Goal: Task Accomplishment & Management: Manage account settings

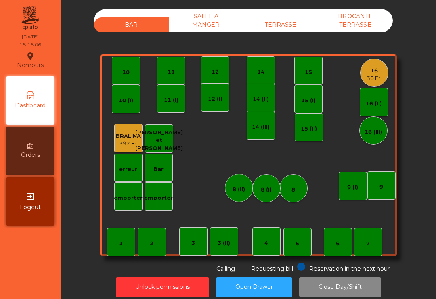
click at [283, 20] on div "TERRASSE" at bounding box center [280, 24] width 75 height 15
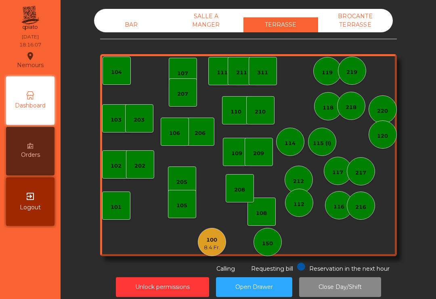
click at [216, 243] on div "100" at bounding box center [212, 240] width 16 height 8
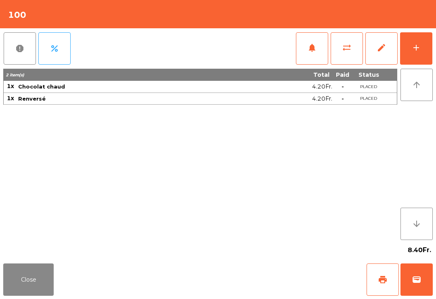
click at [418, 284] on span "wallet" at bounding box center [417, 279] width 10 height 10
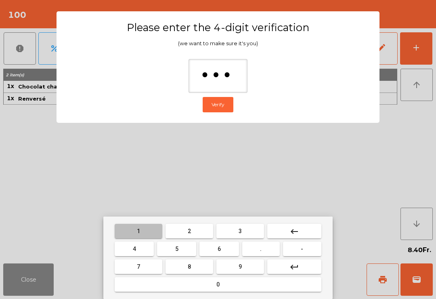
type input "****"
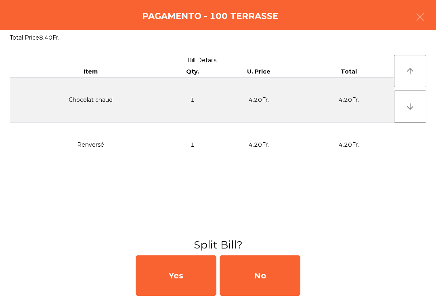
click at [260, 278] on div "No" at bounding box center [260, 275] width 81 height 40
click at [270, 286] on div "MB" at bounding box center [260, 275] width 81 height 40
click at [266, 281] on div "No" at bounding box center [260, 275] width 81 height 40
click at [263, 284] on div "No" at bounding box center [260, 275] width 81 height 40
click at [260, 283] on div "No" at bounding box center [260, 275] width 81 height 40
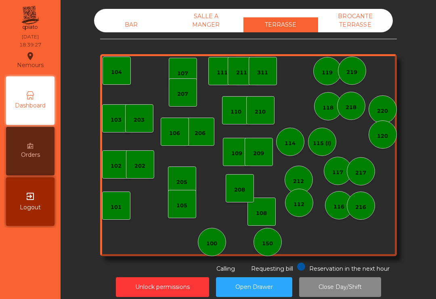
click at [115, 31] on div "BAR" at bounding box center [131, 24] width 75 height 15
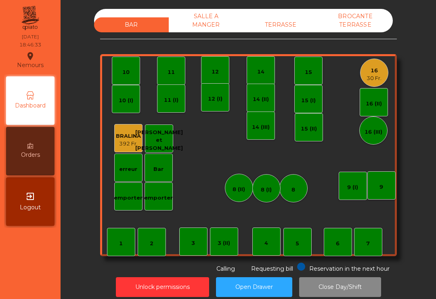
click at [379, 67] on div "16" at bounding box center [373, 71] width 15 height 8
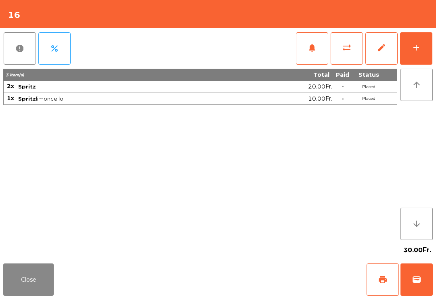
click at [430, 46] on button "add" at bounding box center [416, 48] width 32 height 32
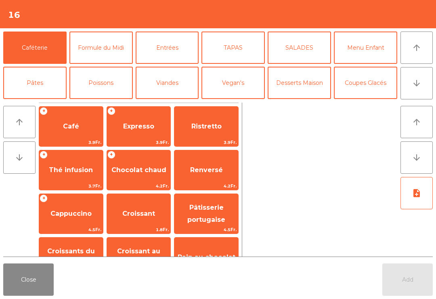
click at [105, 87] on button "Poissons" at bounding box center [100, 83] width 63 height 32
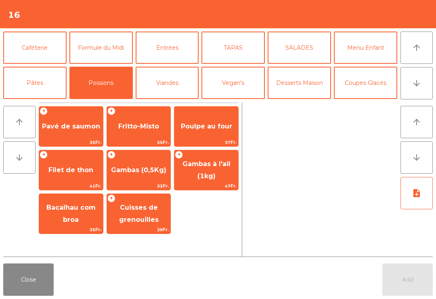
click at [214, 173] on span "Gambas à l'ail (1kg)" at bounding box center [206, 170] width 48 height 20
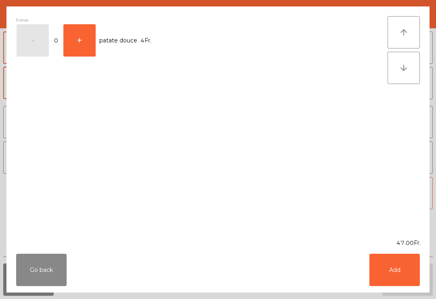
click at [399, 273] on button "Add" at bounding box center [394, 269] width 50 height 32
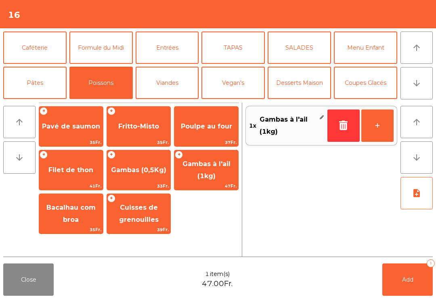
click at [145, 131] on span "Fritto-Misto" at bounding box center [139, 126] width 64 height 22
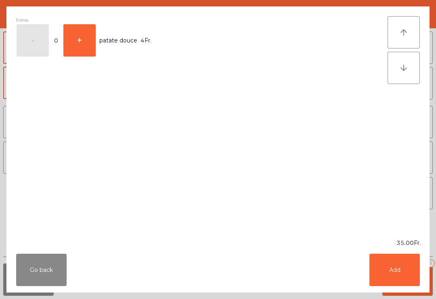
click at [144, 130] on div "Extras - 0 + patate douce 4Fr." at bounding box center [201, 122] width 371 height 213
click at [404, 272] on button "Add" at bounding box center [394, 269] width 50 height 32
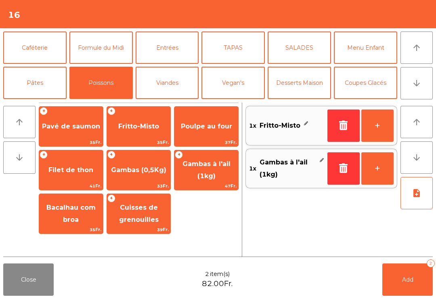
click at [375, 124] on button "+" at bounding box center [377, 125] width 32 height 32
click at [220, 131] on span "Poulpe au four" at bounding box center [206, 126] width 64 height 22
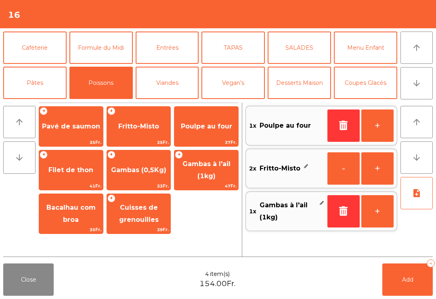
click at [408, 202] on button "note_add" at bounding box center [416, 193] width 32 height 32
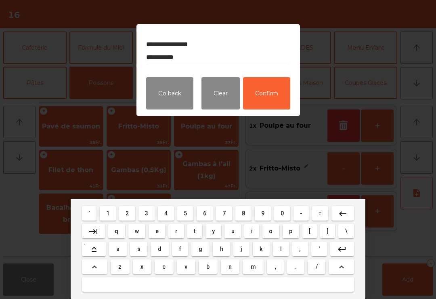
type textarea "**********"
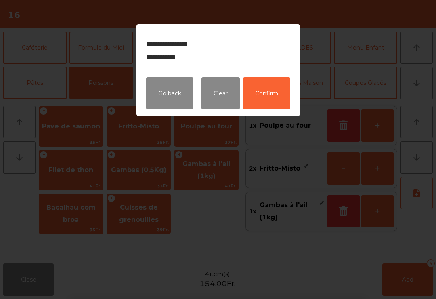
click at [264, 92] on button "Confirm" at bounding box center [266, 93] width 47 height 32
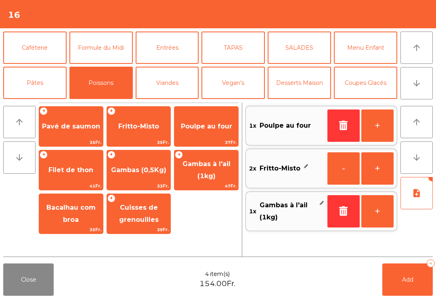
click at [399, 284] on button "Add 4" at bounding box center [407, 279] width 50 height 32
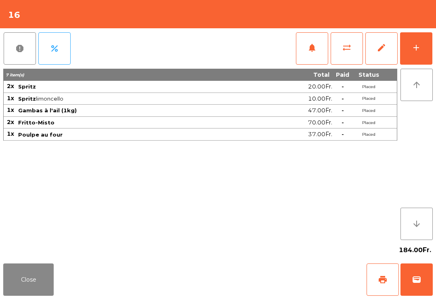
click at [24, 285] on button "Close" at bounding box center [28, 279] width 50 height 32
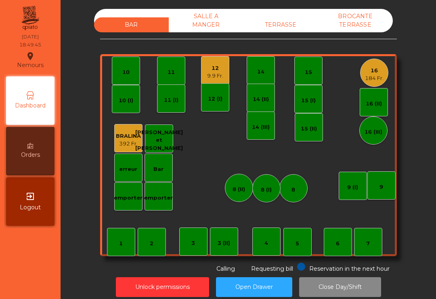
click at [272, 249] on div "4" at bounding box center [266, 241] width 28 height 28
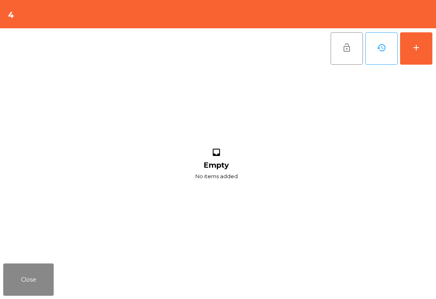
click at [430, 52] on button "add" at bounding box center [416, 48] width 32 height 32
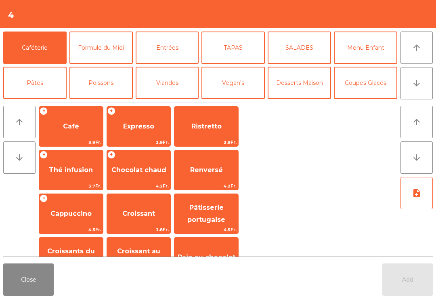
click at [415, 88] on button "arrow_downward" at bounding box center [416, 83] width 32 height 32
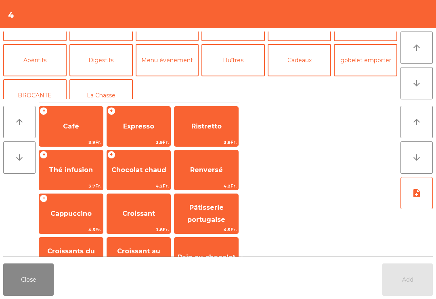
scroll to position [94, 0]
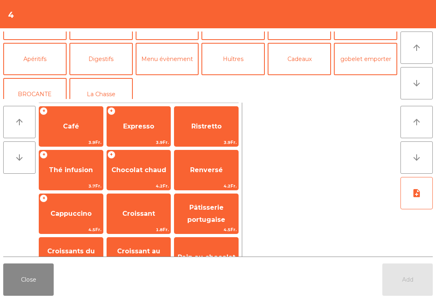
click at [38, 61] on button "Apéritifs" at bounding box center [34, 59] width 63 height 32
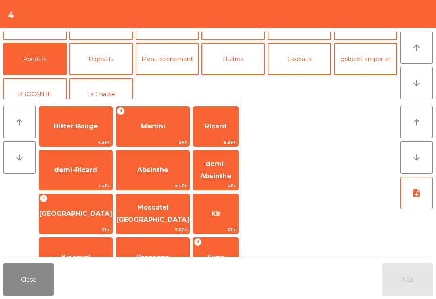
click at [71, 220] on span "[GEOGRAPHIC_DATA]" at bounding box center [75, 214] width 73 height 22
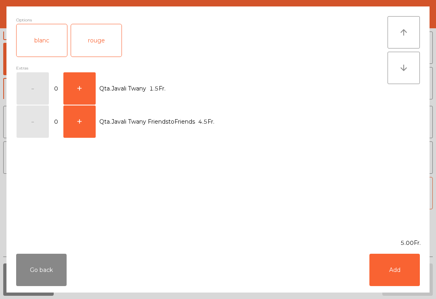
click at [88, 38] on div "rouge" at bounding box center [96, 40] width 50 height 32
click at [392, 283] on button "Add" at bounding box center [394, 269] width 50 height 32
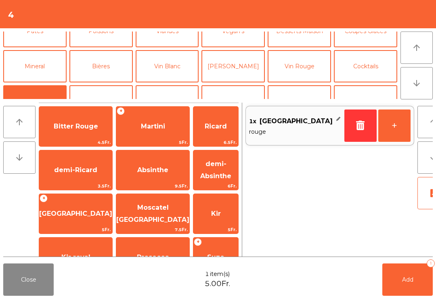
scroll to position [47, 0]
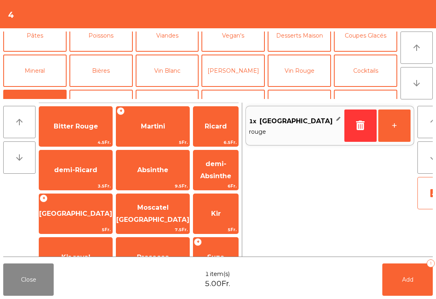
click at [371, 74] on button "Cocktails" at bounding box center [365, 70] width 63 height 32
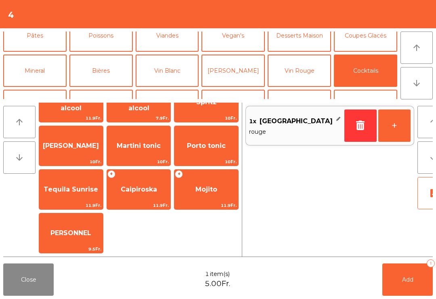
scroll to position [24, 0]
click at [153, 201] on div "+ Caipiroska 11.9Fr." at bounding box center [139, 189] width 65 height 40
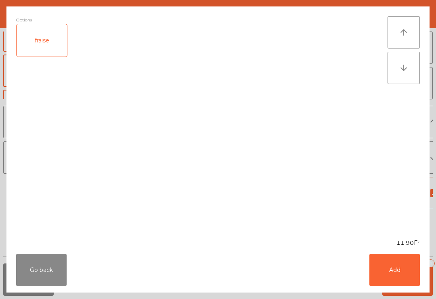
click at [53, 47] on div "fraise" at bounding box center [42, 40] width 50 height 32
click at [401, 265] on button "Add" at bounding box center [394, 269] width 50 height 32
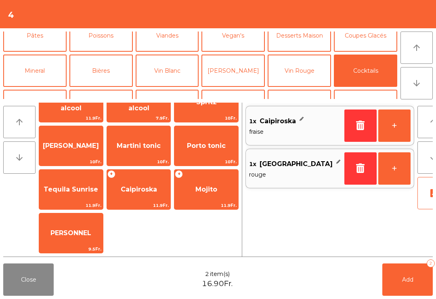
click at [424, 280] on button "Add 2" at bounding box center [407, 279] width 50 height 32
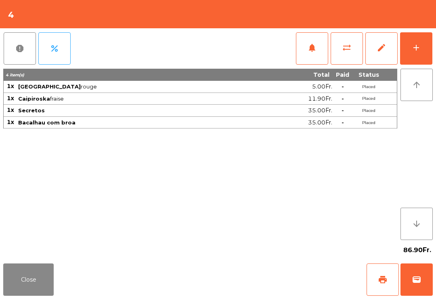
click at [67, 284] on div "Close print wallet" at bounding box center [218, 279] width 436 height 39
click at [31, 282] on button "Close" at bounding box center [28, 279] width 50 height 32
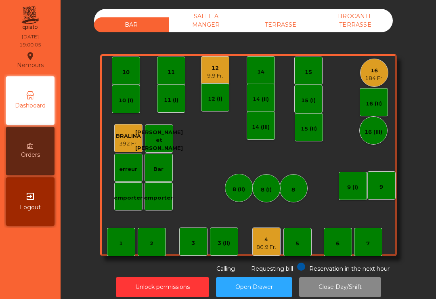
click at [209, 72] on div "9.9 Fr." at bounding box center [215, 76] width 16 height 8
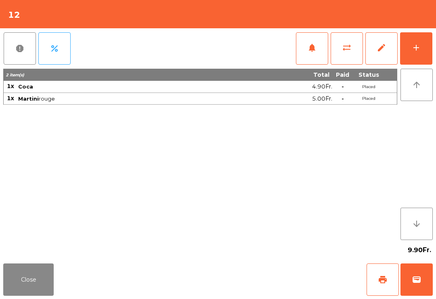
click at [412, 46] on div "add" at bounding box center [416, 48] width 10 height 10
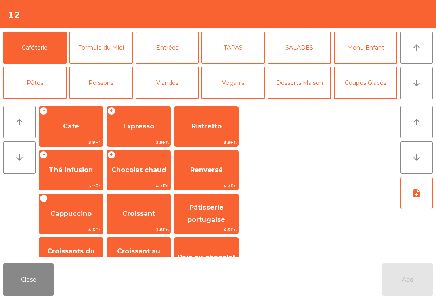
click at [161, 42] on button "Entrées" at bounding box center [167, 47] width 63 height 32
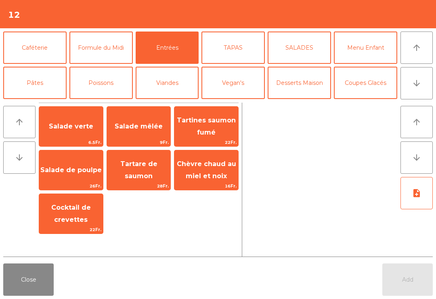
click at [69, 178] on span "Salade de poulpe" at bounding box center [71, 170] width 64 height 22
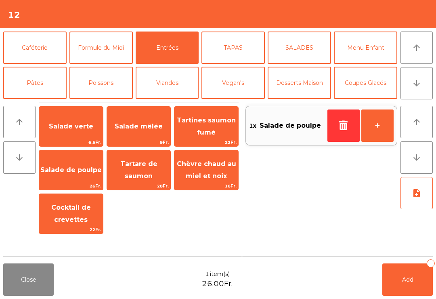
click at [112, 84] on button "Poissons" at bounding box center [100, 83] width 63 height 32
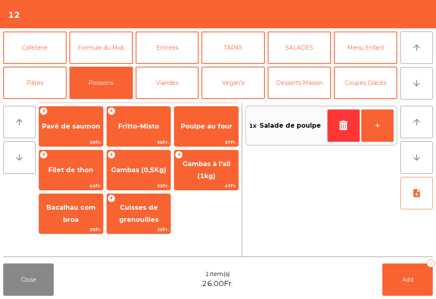
click at [151, 176] on span "Gambas (0,5Kg)" at bounding box center [139, 170] width 64 height 22
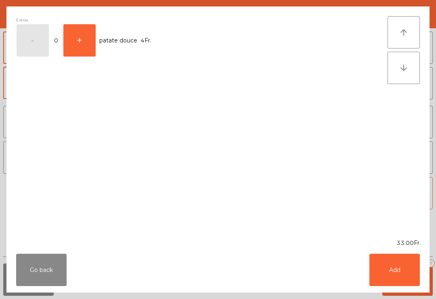
click at [409, 267] on button "Add" at bounding box center [394, 269] width 50 height 32
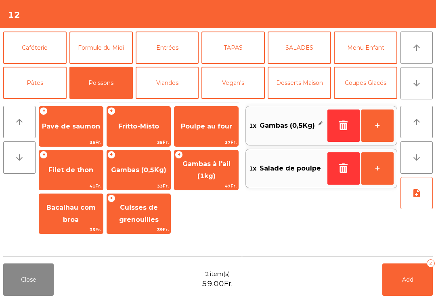
click at [73, 127] on span "Pavé de saumon" at bounding box center [71, 126] width 58 height 8
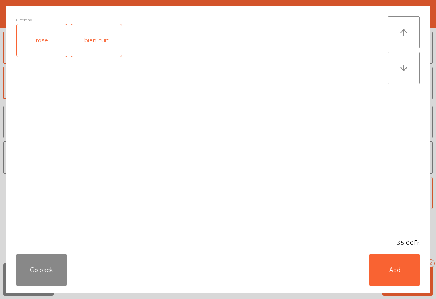
click at [36, 275] on button "Go back" at bounding box center [41, 269] width 50 height 32
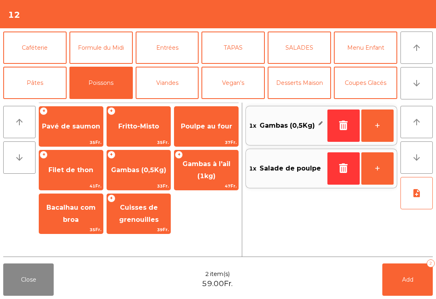
click at [50, 84] on button "Pâtes" at bounding box center [34, 83] width 63 height 32
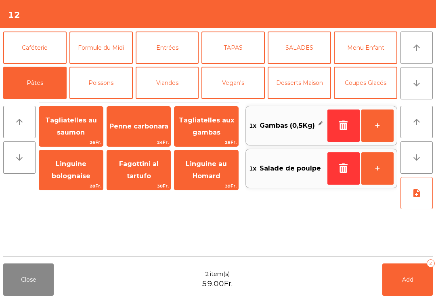
click at [76, 122] on span "Tagliatelles au saumon" at bounding box center [71, 126] width 52 height 20
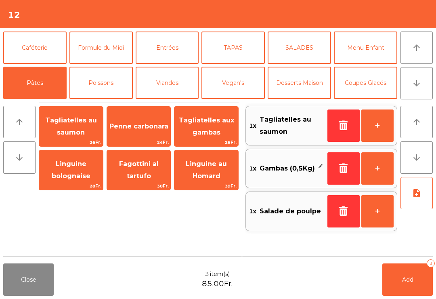
click at [413, 196] on icon "note_add" at bounding box center [417, 193] width 10 height 10
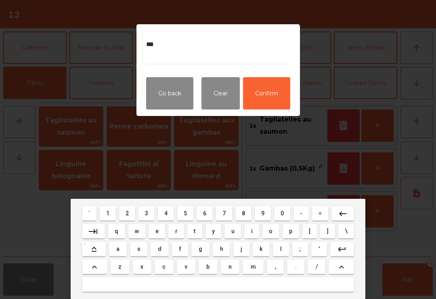
type textarea "****"
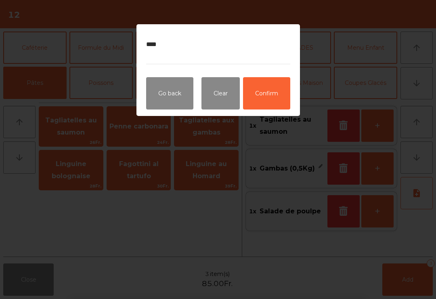
click at [280, 98] on button "Confirm" at bounding box center [266, 93] width 47 height 32
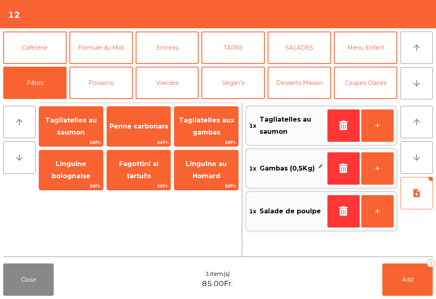
click at [413, 273] on button "Add 3" at bounding box center [407, 279] width 50 height 32
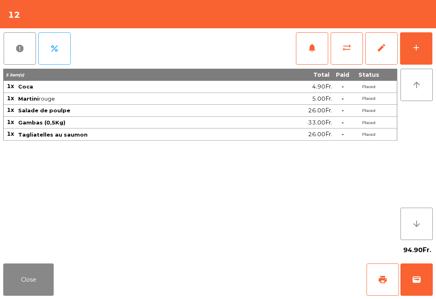
click at [44, 293] on button "Close" at bounding box center [28, 279] width 50 height 32
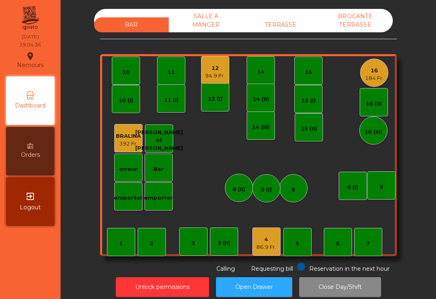
click at [272, 245] on div "86.9 Fr." at bounding box center [266, 247] width 20 height 8
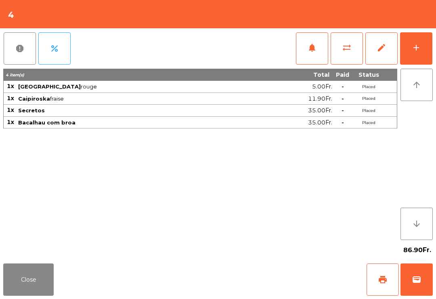
click at [423, 44] on button "add" at bounding box center [416, 48] width 32 height 32
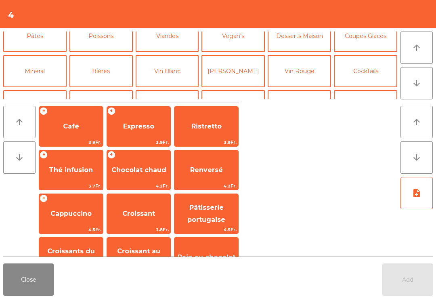
scroll to position [53, 0]
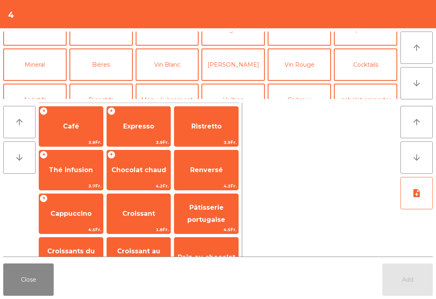
click at [238, 59] on button "[PERSON_NAME]" at bounding box center [232, 64] width 63 height 32
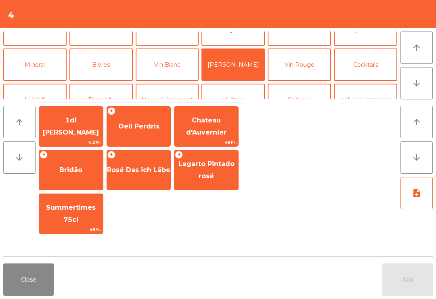
click at [212, 171] on span "Lagarto Pintado rosé" at bounding box center [206, 170] width 64 height 34
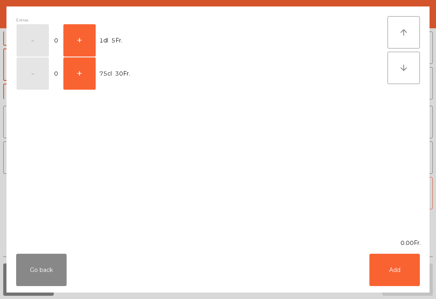
click at [77, 72] on button "+" at bounding box center [79, 73] width 32 height 32
click at [398, 270] on button "Add" at bounding box center [394, 269] width 50 height 32
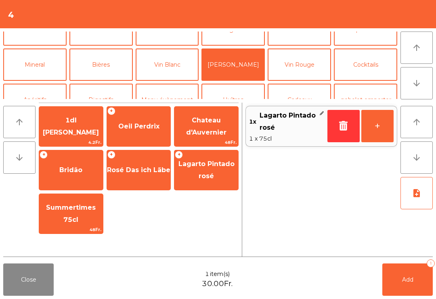
click at [415, 273] on button "Add 1" at bounding box center [407, 279] width 50 height 32
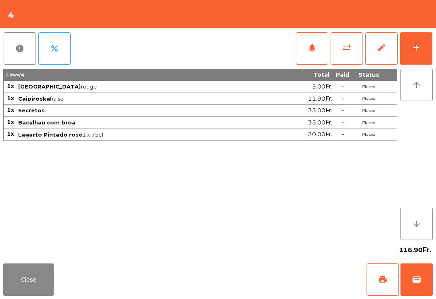
click at [53, 273] on button "Close" at bounding box center [28, 279] width 50 height 32
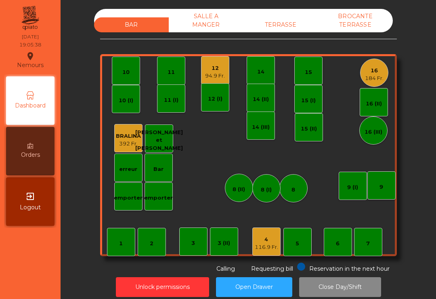
click at [119, 61] on div "10" at bounding box center [126, 71] width 28 height 28
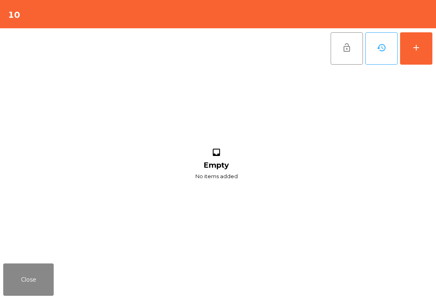
click at [426, 49] on button "add" at bounding box center [416, 48] width 32 height 32
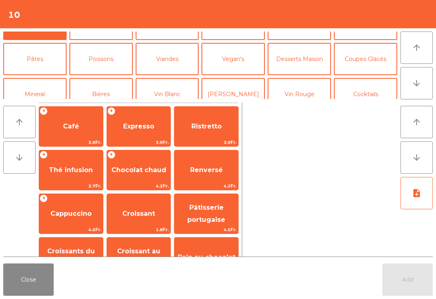
scroll to position [30, 0]
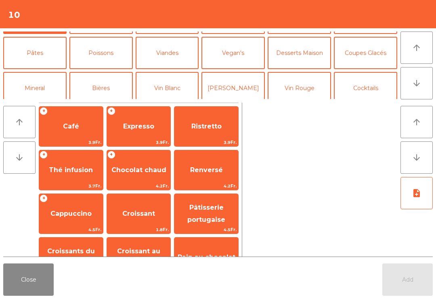
click at [111, 83] on button "Bières" at bounding box center [100, 88] width 63 height 32
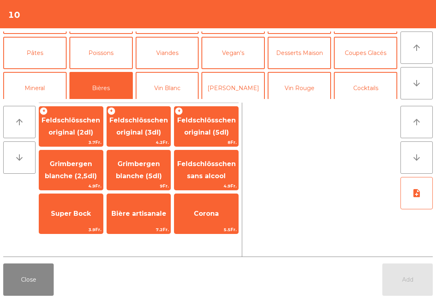
click at [148, 127] on span "Feldschlösschen original (3dl)" at bounding box center [139, 126] width 64 height 34
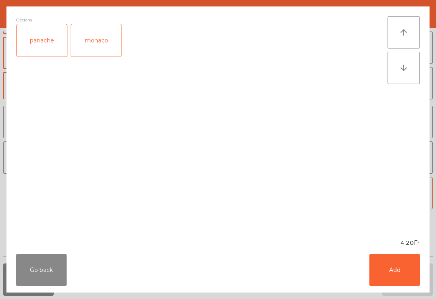
click at [404, 272] on button "Add" at bounding box center [394, 269] width 50 height 32
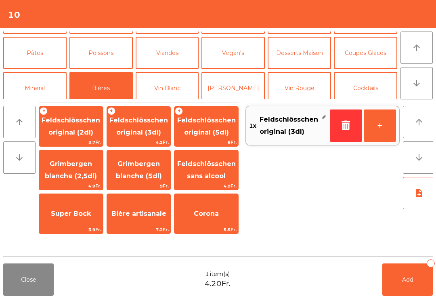
click at [170, 93] on button "Vin Blanc" at bounding box center [167, 88] width 63 height 32
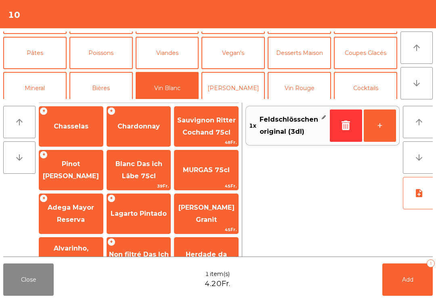
click at [144, 137] on span "Chardonnay" at bounding box center [139, 126] width 64 height 22
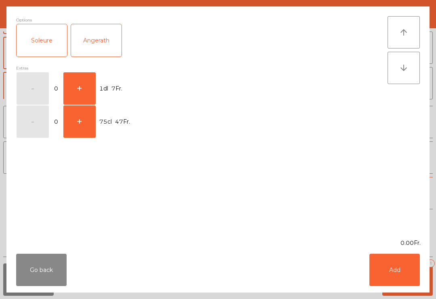
click at [401, 280] on button "Add" at bounding box center [394, 269] width 50 height 32
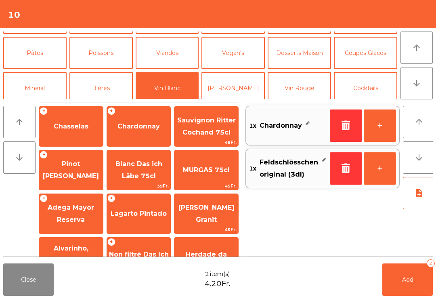
click at [409, 283] on button "Add 2" at bounding box center [407, 279] width 50 height 32
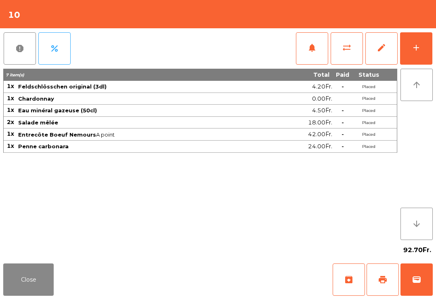
click at [48, 291] on button "Close" at bounding box center [28, 279] width 50 height 32
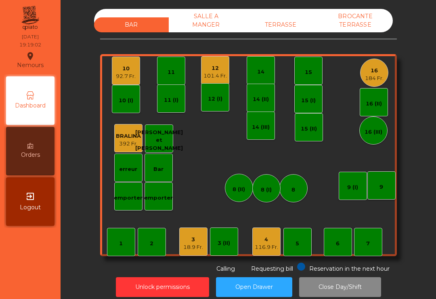
click at [218, 79] on div "101.4 Fr." at bounding box center [214, 76] width 23 height 8
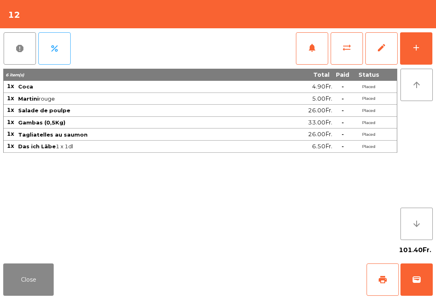
click at [314, 44] on span "notifications" at bounding box center [312, 48] width 10 height 10
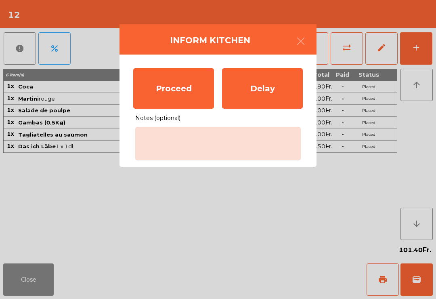
click at [181, 101] on div "Proceed" at bounding box center [173, 88] width 81 height 40
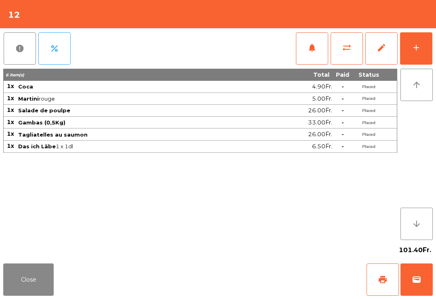
click at [49, 281] on button "Close" at bounding box center [28, 279] width 50 height 32
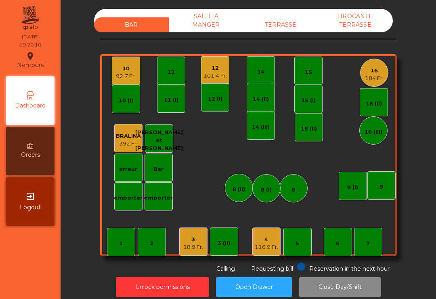
click at [368, 243] on div "7" at bounding box center [368, 243] width 4 height 8
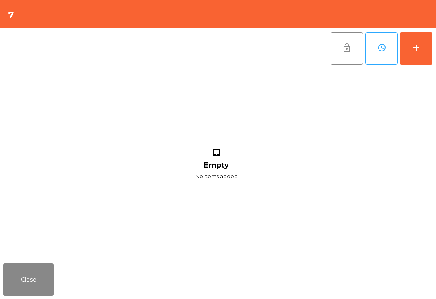
click at [420, 38] on button "add" at bounding box center [416, 48] width 32 height 32
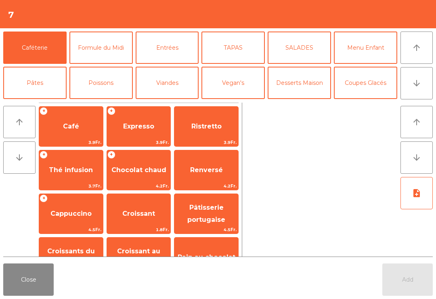
click at [411, 85] on button "arrow_downward" at bounding box center [416, 83] width 32 height 32
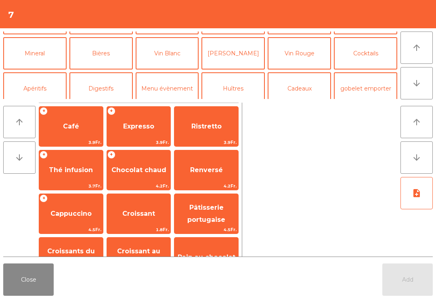
scroll to position [70, 0]
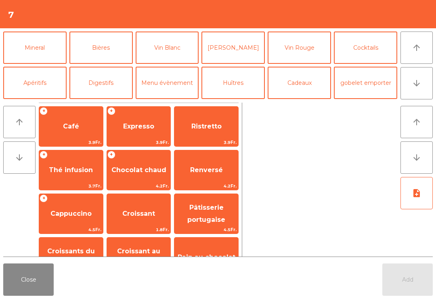
click at [42, 55] on button "Mineral" at bounding box center [34, 47] width 63 height 32
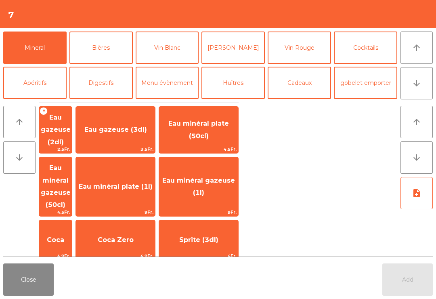
click at [230, 174] on span "Eau minéral gazeuse (1l)" at bounding box center [198, 187] width 79 height 34
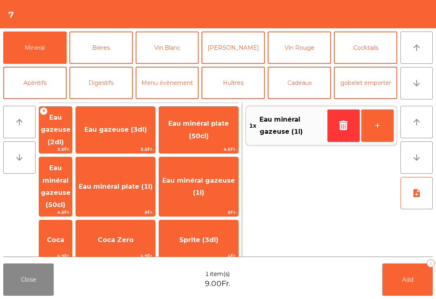
click at [413, 276] on button "Add 1" at bounding box center [407, 279] width 50 height 32
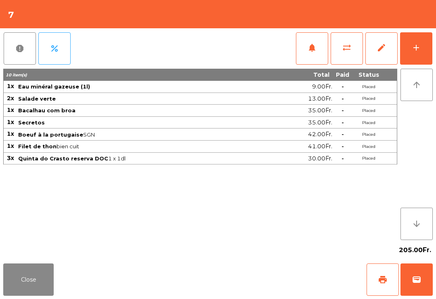
click at [10, 274] on button "Close" at bounding box center [28, 279] width 50 height 32
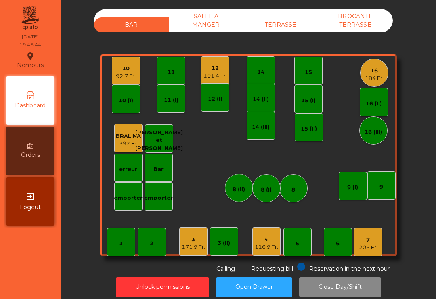
click at [373, 79] on div "184 Fr." at bounding box center [374, 78] width 19 height 8
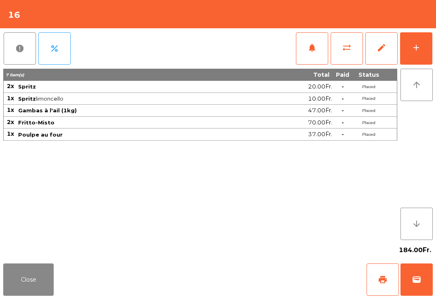
click at [422, 43] on button "add" at bounding box center [416, 48] width 32 height 32
click at [417, 52] on button "add" at bounding box center [416, 48] width 32 height 32
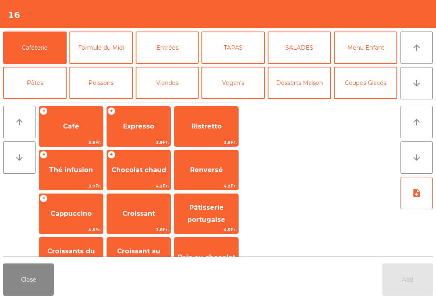
click at [421, 85] on icon "arrow_downward" at bounding box center [417, 83] width 10 height 10
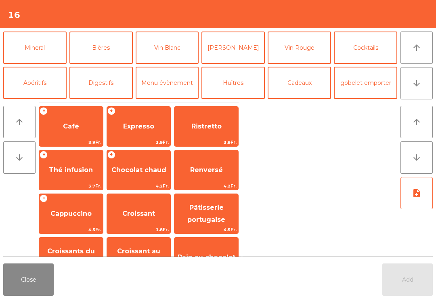
click at [44, 47] on button "Mineral" at bounding box center [34, 47] width 63 height 32
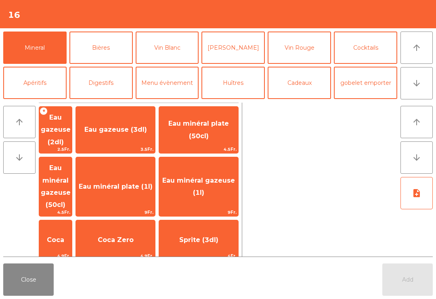
click at [155, 176] on span "Eau minéral plate (1l)" at bounding box center [115, 187] width 79 height 22
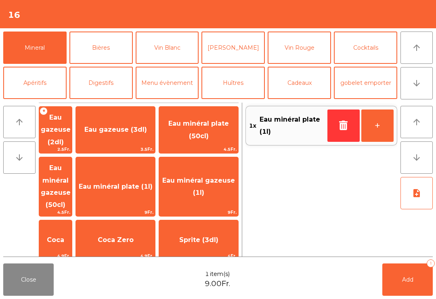
click at [420, 273] on button "Add 1" at bounding box center [407, 279] width 50 height 32
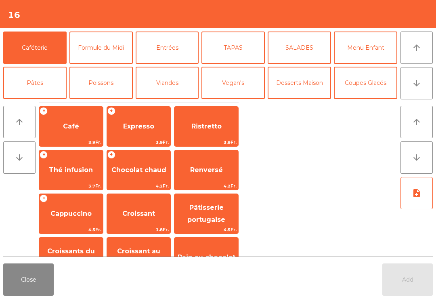
click at [39, 280] on button "Close" at bounding box center [28, 279] width 50 height 32
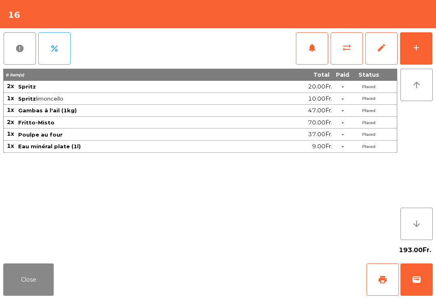
click at [314, 46] on span "notifications" at bounding box center [312, 48] width 10 height 10
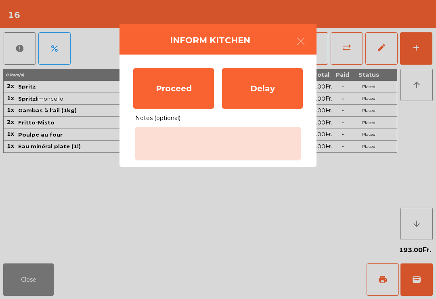
click at [85, 228] on ngb-modal-window "Inform Kitchen Proceed Delay Notes (optional)" at bounding box center [218, 149] width 436 height 299
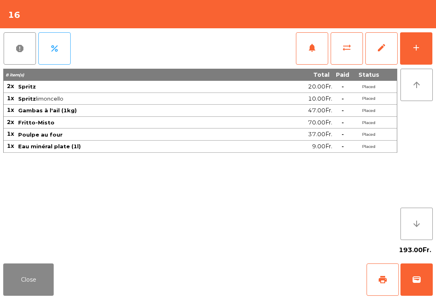
click at [32, 270] on button "Close" at bounding box center [28, 279] width 50 height 32
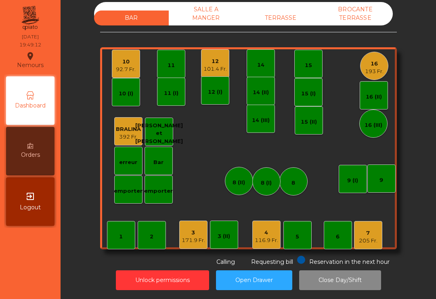
scroll to position [6, 0]
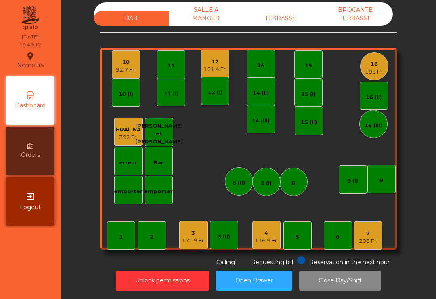
click at [368, 227] on div "7 205 Fr." at bounding box center [368, 235] width 19 height 19
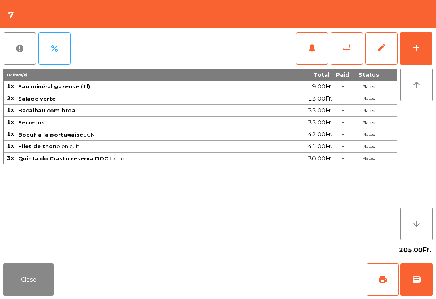
click at [315, 44] on span "notifications" at bounding box center [312, 48] width 10 height 10
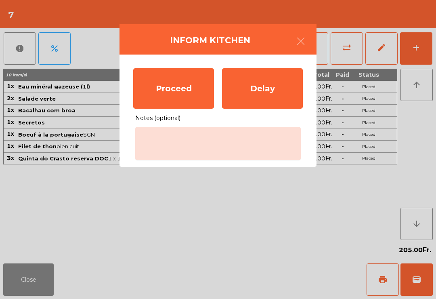
click at [171, 85] on div "Proceed" at bounding box center [173, 88] width 81 height 40
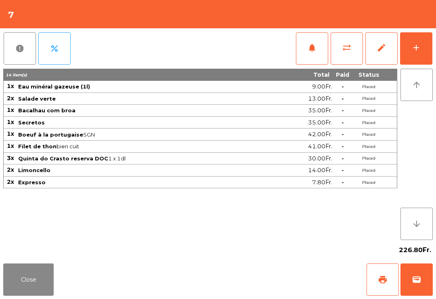
click at [53, 281] on button "Close" at bounding box center [28, 279] width 50 height 32
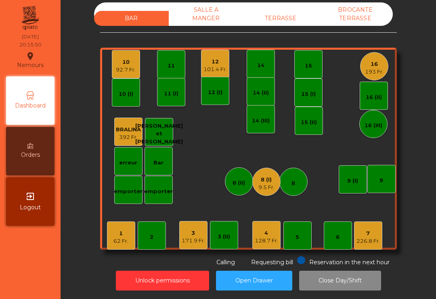
click at [119, 66] on div "92.7 Fr." at bounding box center [126, 70] width 20 height 8
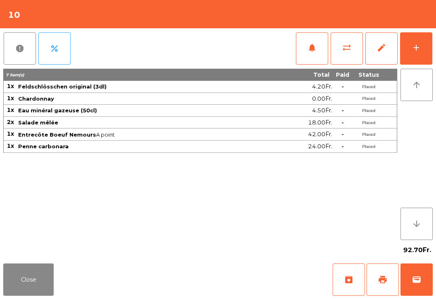
click at [415, 52] on button "add" at bounding box center [416, 48] width 32 height 32
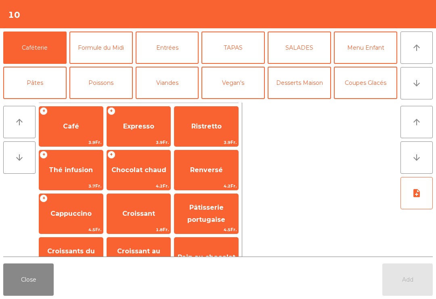
click at [310, 75] on button "Desserts Maison" at bounding box center [299, 83] width 63 height 32
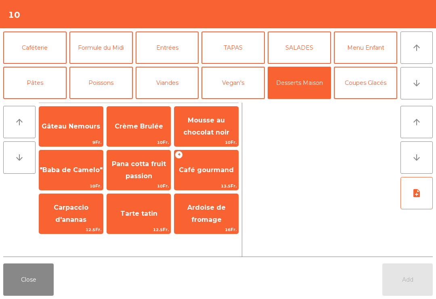
click at [161, 156] on span "Pana cotta fruit passion" at bounding box center [139, 170] width 64 height 34
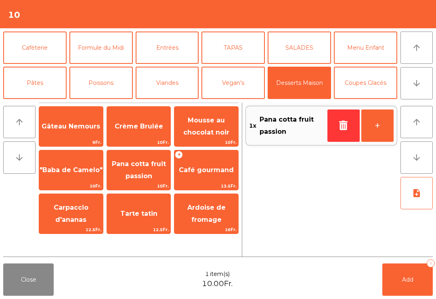
click at [147, 126] on span "Crème Brulée" at bounding box center [139, 126] width 48 height 8
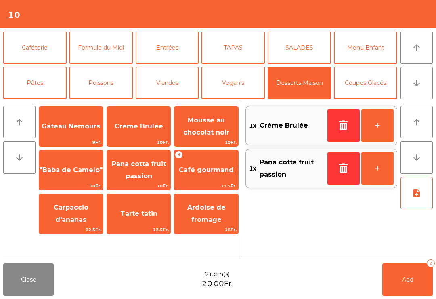
click at [53, 46] on button "Caféterie" at bounding box center [34, 47] width 63 height 32
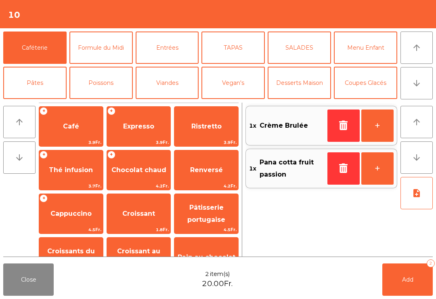
click at [77, 122] on span "Café" at bounding box center [71, 126] width 16 height 8
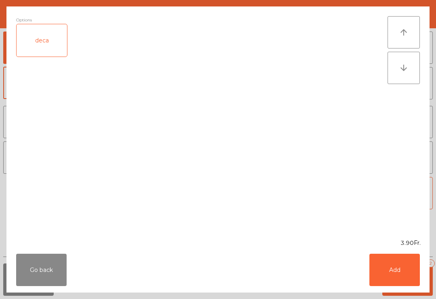
click at [402, 270] on button "Add" at bounding box center [394, 269] width 50 height 32
click at [414, 270] on button "Add 2" at bounding box center [407, 279] width 50 height 32
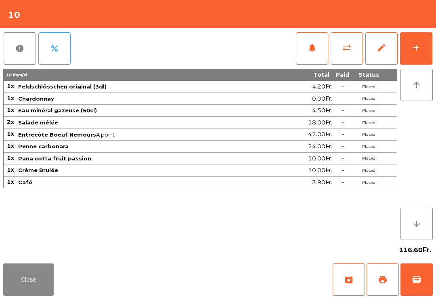
click at [21, 284] on button "Close" at bounding box center [28, 279] width 50 height 32
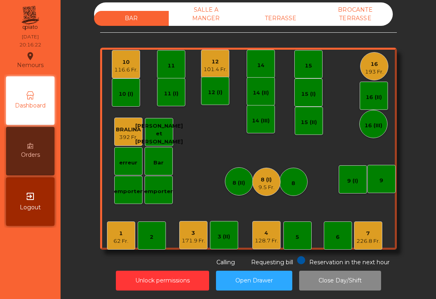
click at [384, 182] on div "9" at bounding box center [381, 179] width 28 height 28
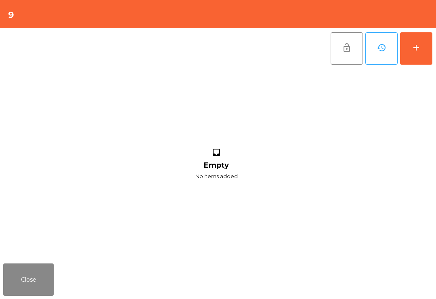
click at [411, 55] on button "add" at bounding box center [416, 48] width 32 height 32
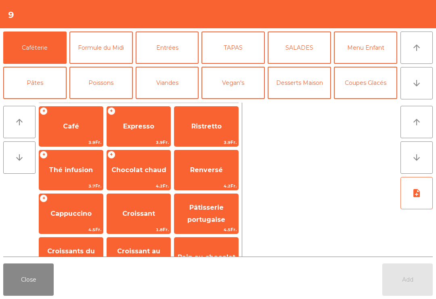
click at [424, 93] on button "arrow_downward" at bounding box center [416, 83] width 32 height 32
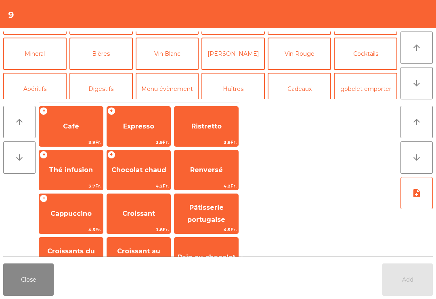
scroll to position [70, 0]
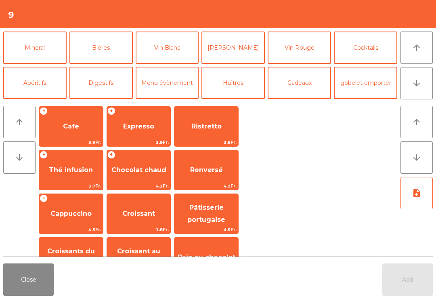
click at [159, 52] on button "Vin Blanc" at bounding box center [167, 47] width 63 height 32
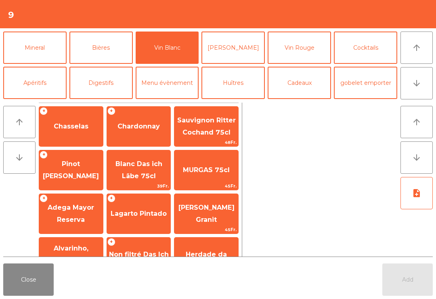
click at [140, 135] on span "Chardonnay" at bounding box center [139, 126] width 64 height 22
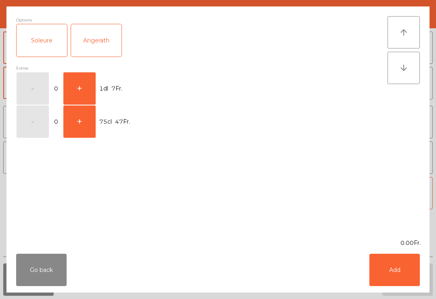
click at [75, 90] on button "+" at bounding box center [79, 88] width 32 height 32
click at [386, 274] on button "Add" at bounding box center [394, 269] width 50 height 32
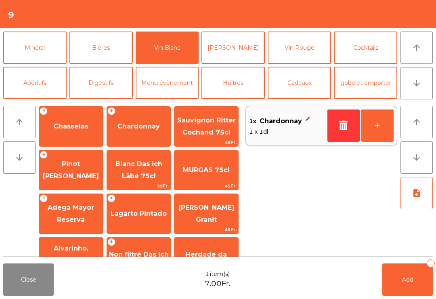
click at [418, 83] on icon "arrow_downward" at bounding box center [417, 83] width 10 height 10
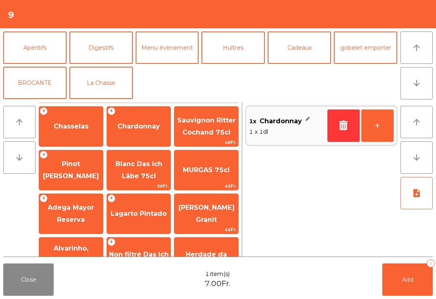
click at [419, 53] on button "arrow_upward" at bounding box center [416, 47] width 32 height 32
click at [412, 48] on icon "arrow_upward" at bounding box center [417, 48] width 10 height 10
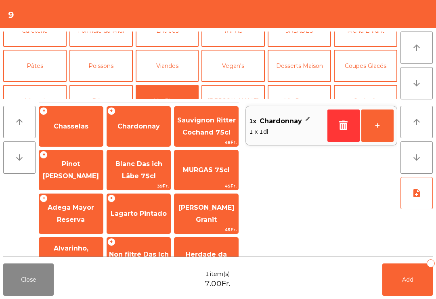
scroll to position [16, 0]
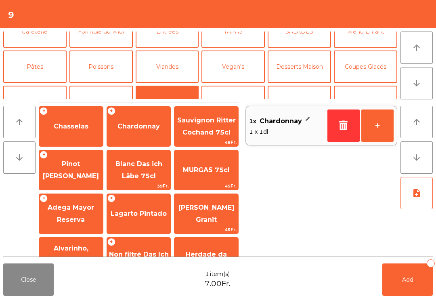
click at [97, 74] on button "Poissons" at bounding box center [100, 66] width 63 height 32
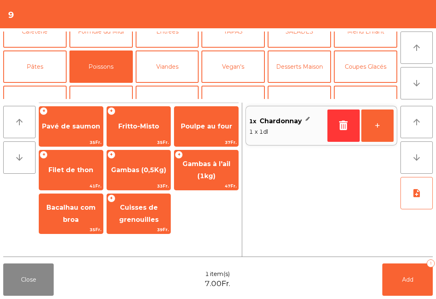
click at [58, 216] on span "Bacalhau com broa" at bounding box center [71, 214] width 64 height 34
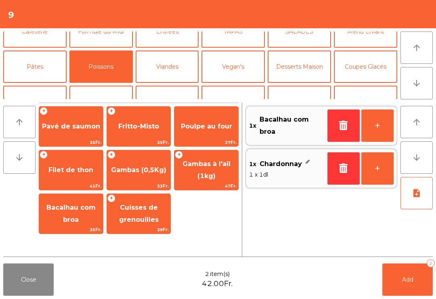
click at [406, 282] on span "Add" at bounding box center [407, 279] width 11 height 7
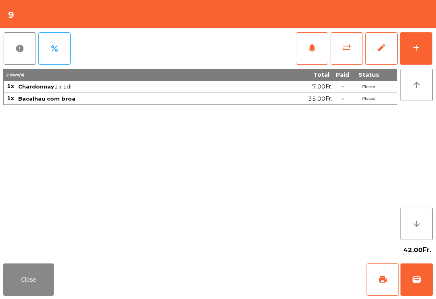
click at [42, 281] on button "Close" at bounding box center [28, 279] width 50 height 32
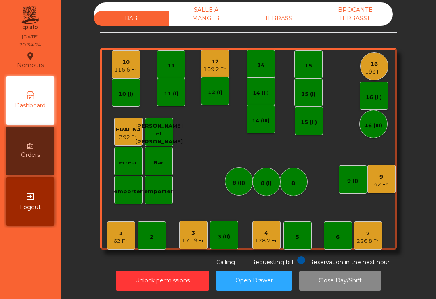
click at [222, 69] on div "109.2 Fr." at bounding box center [214, 69] width 23 height 8
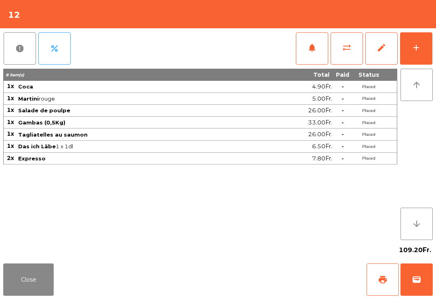
click at [5, 295] on button "Close" at bounding box center [28, 279] width 50 height 32
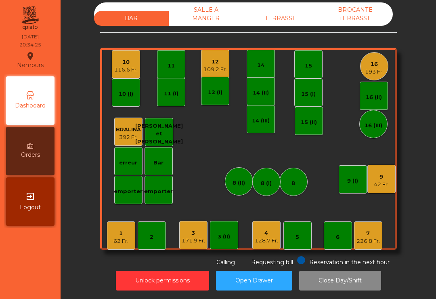
click at [170, 65] on div "11" at bounding box center [171, 66] width 7 height 8
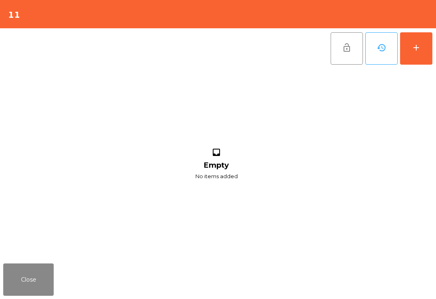
click at [413, 51] on div "add" at bounding box center [416, 48] width 10 height 10
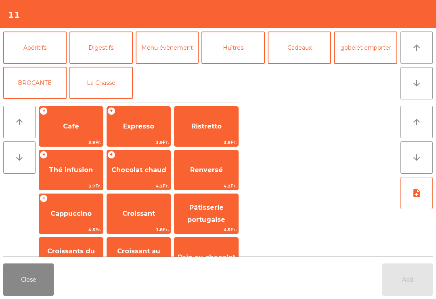
scroll to position [105, 0]
click at [104, 90] on button "La Chasse" at bounding box center [100, 83] width 63 height 32
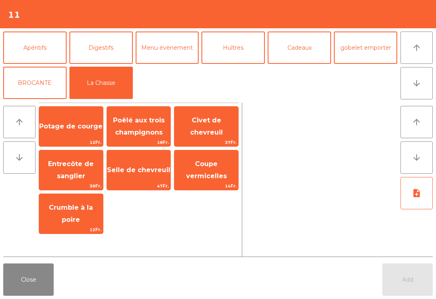
click at [80, 124] on span "Potage de courge" at bounding box center [70, 126] width 63 height 8
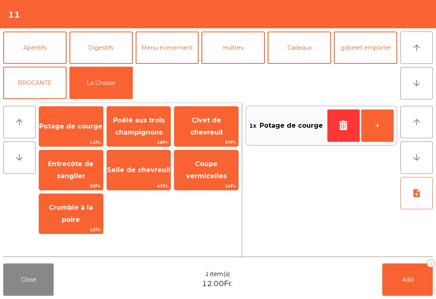
click at [80, 171] on span "Entrecôte de sanglier" at bounding box center [71, 170] width 64 height 34
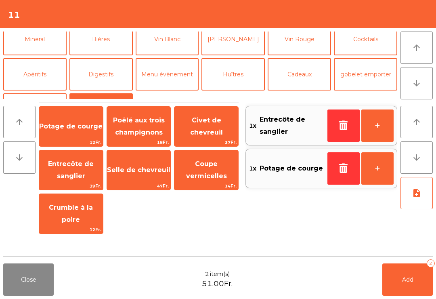
scroll to position [79, 0]
click at [107, 39] on button "Bières" at bounding box center [100, 39] width 63 height 32
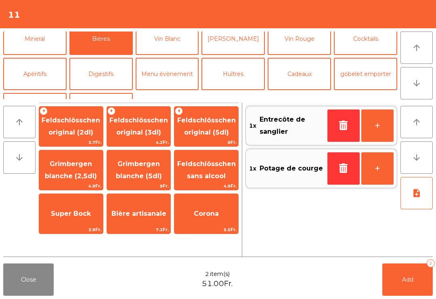
click at [138, 130] on span "Feldschlösschen original (3dl)" at bounding box center [138, 126] width 59 height 20
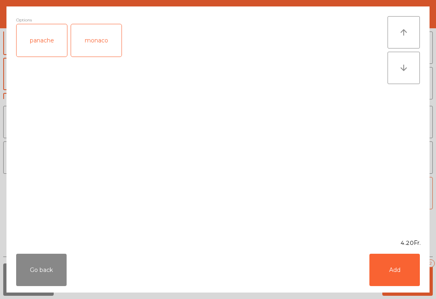
click at [42, 47] on div "panache" at bounding box center [42, 40] width 50 height 32
click at [400, 267] on button "Add" at bounding box center [394, 269] width 50 height 32
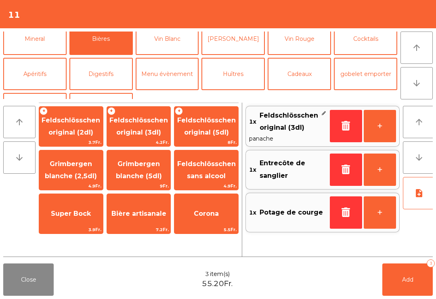
click at [40, 47] on button "Mineral" at bounding box center [34, 39] width 63 height 32
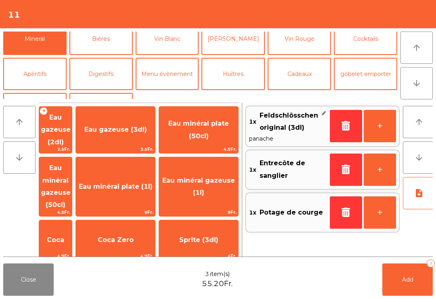
click at [211, 128] on span "Eau minéral plate (50cl)" at bounding box center [198, 129] width 61 height 20
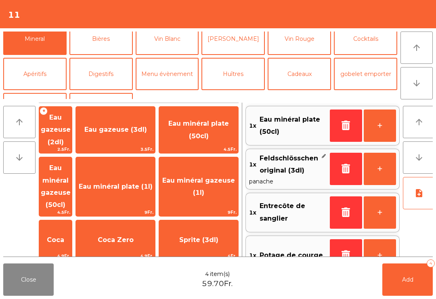
click at [419, 271] on button "Add 4" at bounding box center [407, 279] width 50 height 32
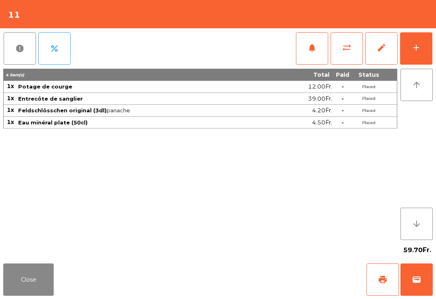
click at [26, 290] on button "Close" at bounding box center [28, 279] width 50 height 32
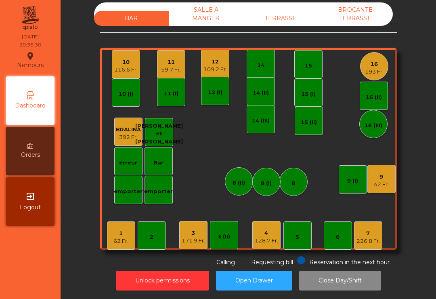
click at [275, 241] on div "128.7 Fr." at bounding box center [266, 241] width 23 height 8
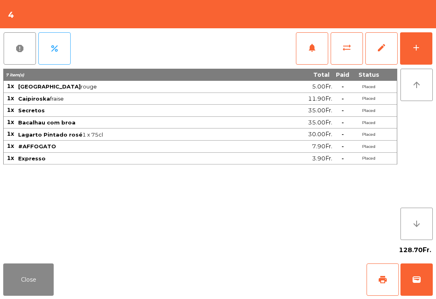
click at [27, 295] on button "Close" at bounding box center [28, 279] width 50 height 32
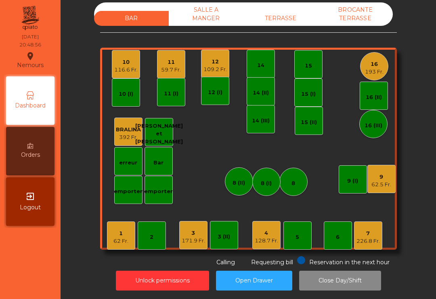
click at [205, 69] on div "109.2 Fr." at bounding box center [214, 69] width 23 height 8
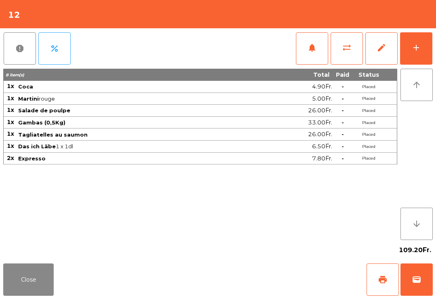
click at [383, 287] on button "print" at bounding box center [382, 279] width 32 height 32
click at [423, 44] on button "add" at bounding box center [416, 48] width 32 height 32
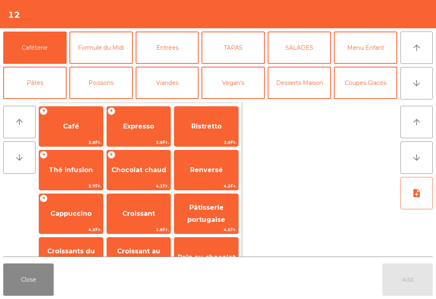
scroll to position [0, 0]
click at [153, 120] on span "Expresso" at bounding box center [139, 126] width 64 height 22
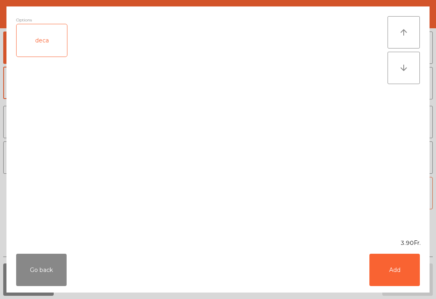
click at [388, 263] on button "Add" at bounding box center [394, 269] width 50 height 32
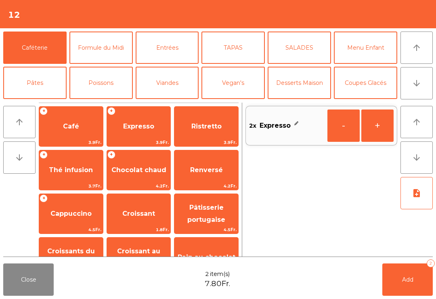
scroll to position [6, 0]
click at [417, 283] on button "Add 2" at bounding box center [407, 279] width 50 height 32
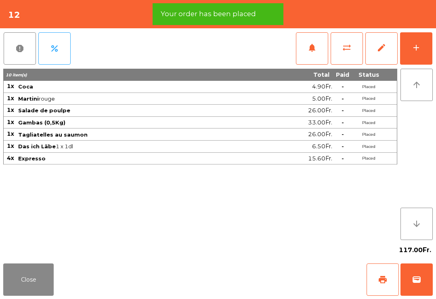
click at [383, 283] on span "print" at bounding box center [383, 279] width 10 height 10
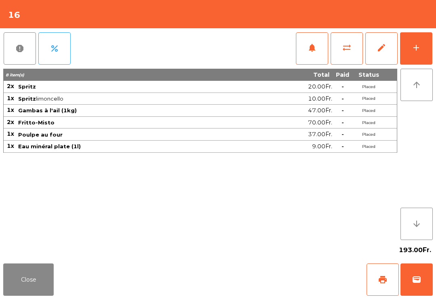
click at [415, 51] on div "add" at bounding box center [416, 48] width 10 height 10
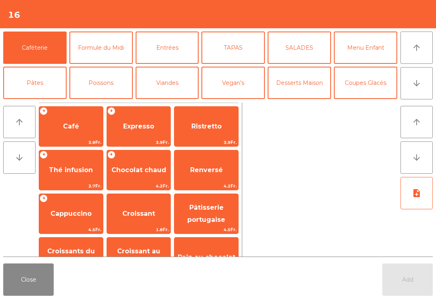
click at [375, 251] on div at bounding box center [321, 180] width 152 height 154
click at [150, 123] on span "Expresso" at bounding box center [138, 126] width 31 height 8
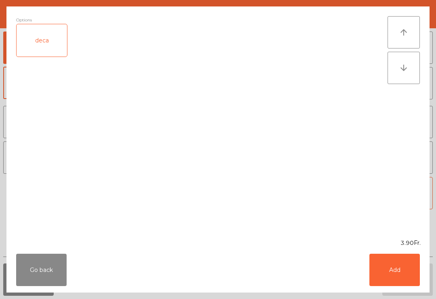
click at [419, 273] on button "Add" at bounding box center [394, 269] width 50 height 32
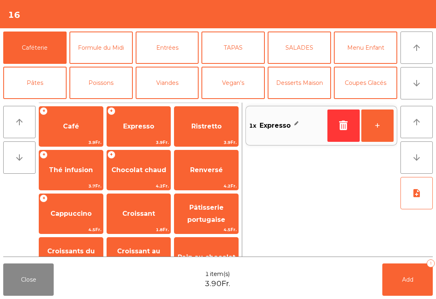
click at [394, 281] on button "Add 1" at bounding box center [407, 279] width 50 height 32
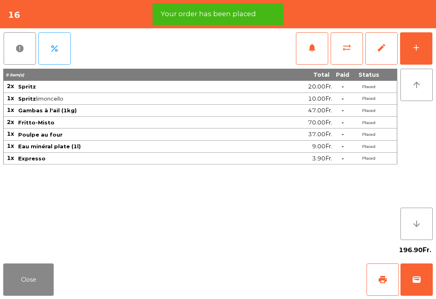
click at [375, 278] on button "print" at bounding box center [382, 279] width 32 height 32
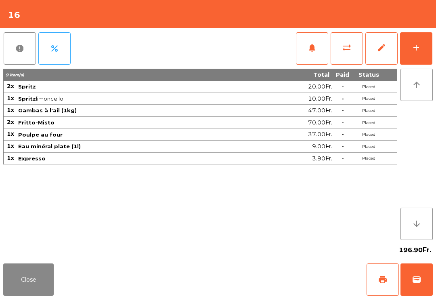
click at [38, 282] on button "Close" at bounding box center [28, 279] width 50 height 32
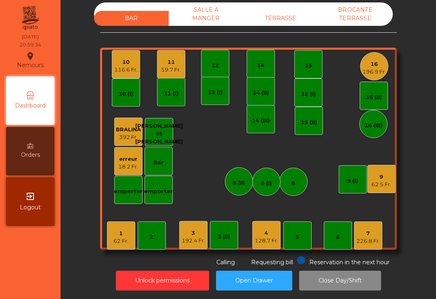
click at [365, 236] on div "7" at bounding box center [367, 233] width 23 height 8
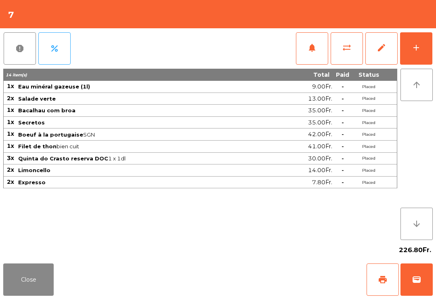
click at [377, 277] on button "print" at bounding box center [382, 279] width 32 height 32
click at [342, 57] on button "sync_alt" at bounding box center [347, 48] width 32 height 32
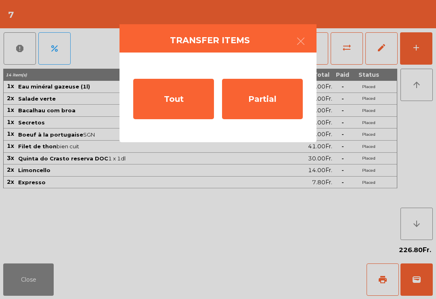
click at [266, 103] on div "Partial" at bounding box center [262, 99] width 81 height 40
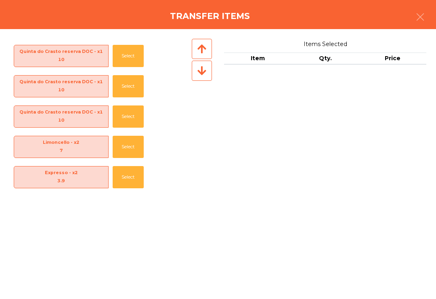
scroll to position [180, 0]
click at [117, 149] on button "Select" at bounding box center [128, 147] width 31 height 22
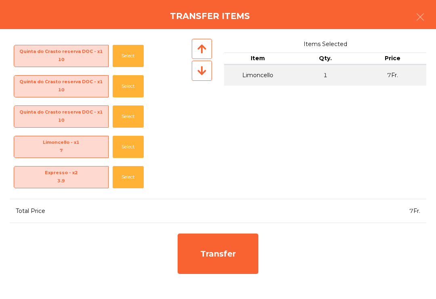
click at [127, 145] on button "Select" at bounding box center [128, 147] width 31 height 22
click at [233, 265] on div "Transfer" at bounding box center [218, 253] width 81 height 40
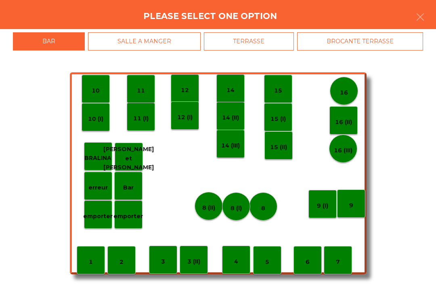
click at [183, 92] on p "12" at bounding box center [185, 90] width 8 height 9
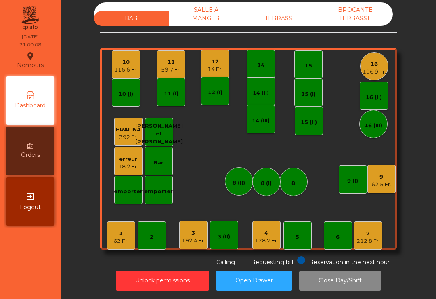
click at [368, 239] on div "212.8 Fr." at bounding box center [367, 241] width 23 height 8
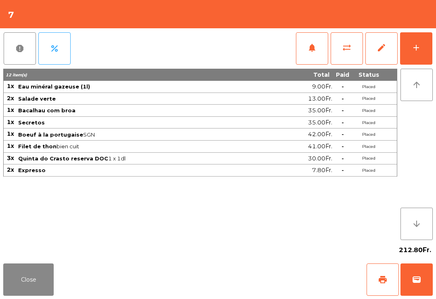
click at [380, 282] on span "print" at bounding box center [383, 279] width 10 height 10
click at [24, 282] on button "Close" at bounding box center [28, 279] width 50 height 32
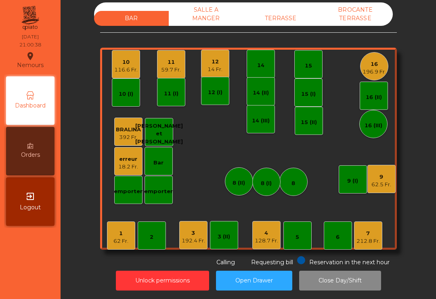
click at [219, 81] on div "12 (I)" at bounding box center [215, 91] width 28 height 28
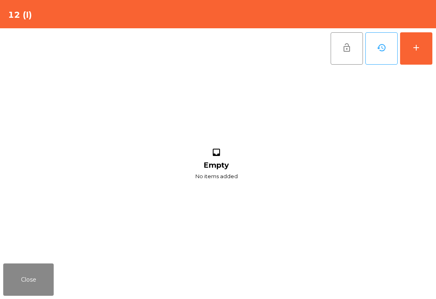
click at [42, 273] on button "Close" at bounding box center [28, 279] width 50 height 32
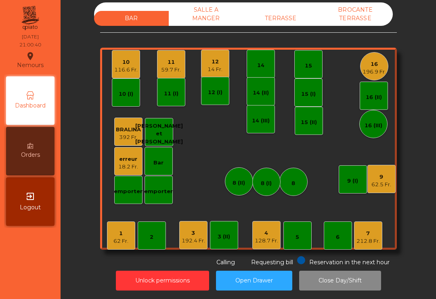
click at [223, 58] on div "12 14 Fr." at bounding box center [215, 64] width 28 height 28
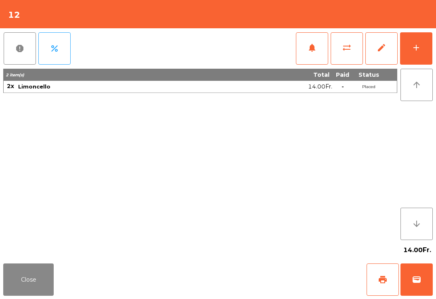
click at [343, 50] on span "sync_alt" at bounding box center [347, 48] width 10 height 10
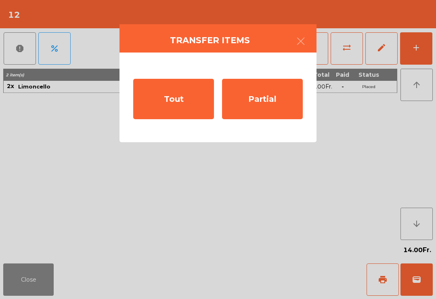
click at [166, 94] on div "Tout" at bounding box center [173, 99] width 81 height 40
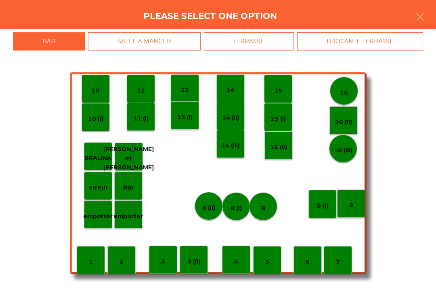
click at [96, 186] on p "erreur" at bounding box center [97, 187] width 19 height 9
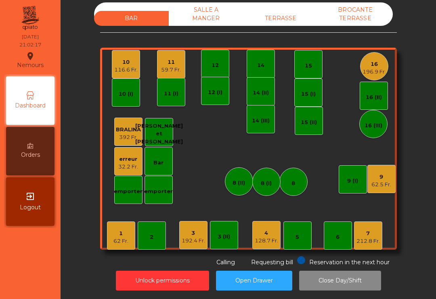
click at [115, 240] on div "62 Fr." at bounding box center [120, 241] width 15 height 8
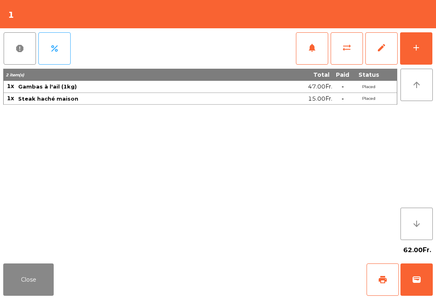
click at [32, 281] on button "Close" at bounding box center [28, 279] width 50 height 32
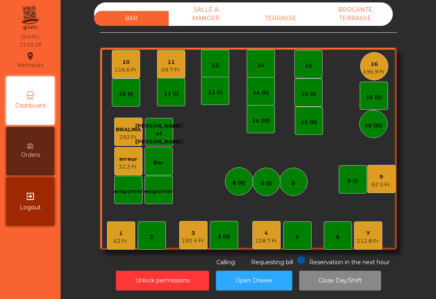
click at [184, 244] on div "3 192.4 Fr." at bounding box center [193, 235] width 28 height 28
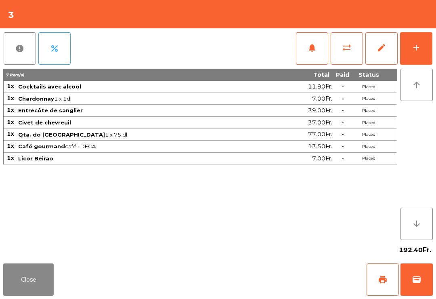
click at [407, 53] on button "add" at bounding box center [416, 48] width 32 height 32
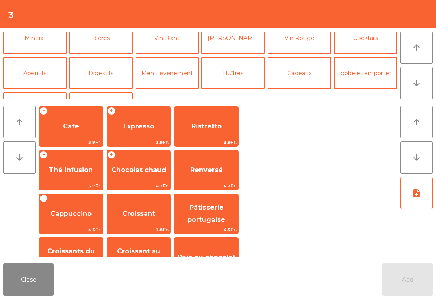
scroll to position [86, 0]
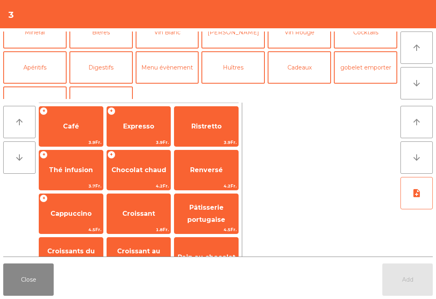
click at [108, 63] on button "Digestifs" at bounding box center [100, 67] width 63 height 32
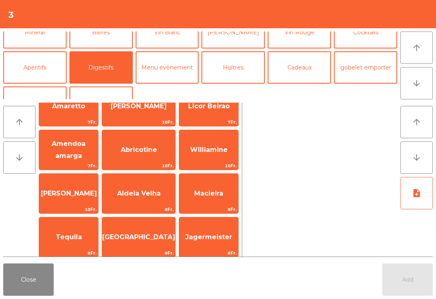
scroll to position [64, 0]
click at [211, 189] on span "Macieira" at bounding box center [208, 193] width 29 height 8
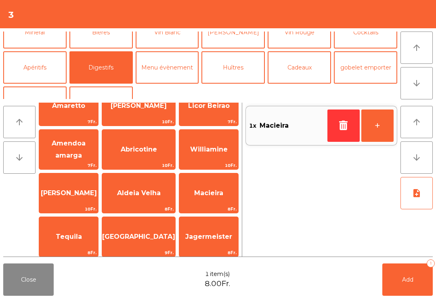
click at [392, 282] on button "Add 1" at bounding box center [407, 279] width 50 height 32
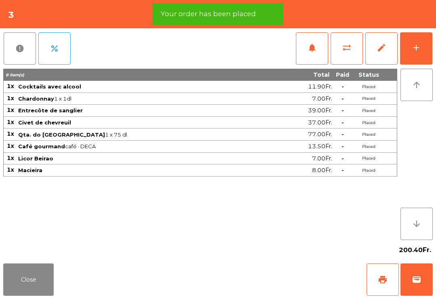
click at [348, 52] on span "sync_alt" at bounding box center [347, 48] width 10 height 10
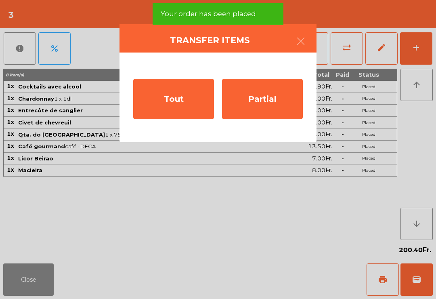
click at [276, 102] on div "Partial" at bounding box center [262, 99] width 81 height 40
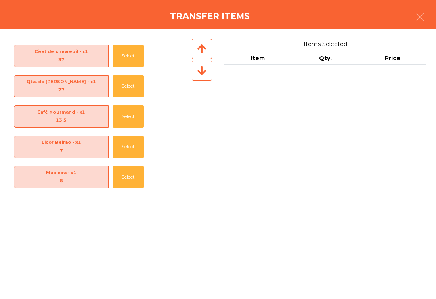
click at [117, 142] on button "Select" at bounding box center [128, 147] width 31 height 22
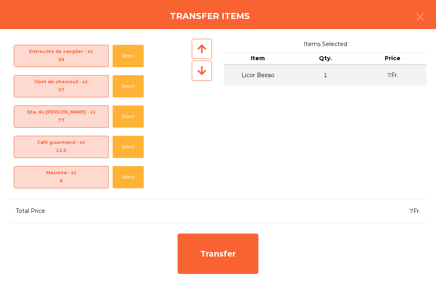
click at [209, 251] on div "Transfer" at bounding box center [218, 253] width 81 height 40
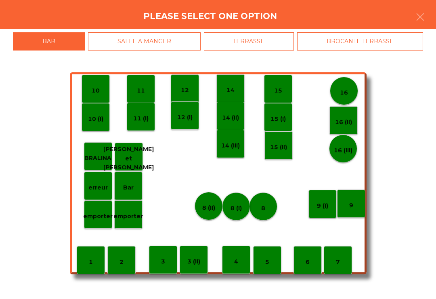
click at [97, 184] on p "erreur" at bounding box center [97, 187] width 19 height 9
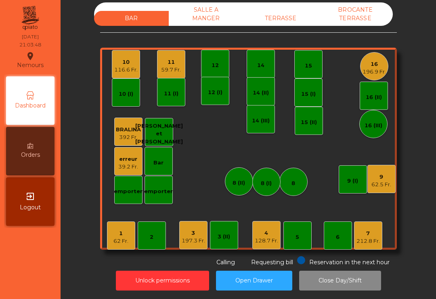
click at [376, 183] on div "62.5 Fr." at bounding box center [381, 184] width 20 height 8
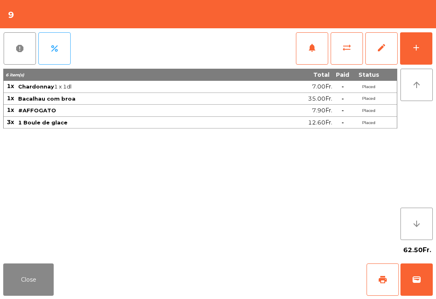
click at [33, 270] on button "Close" at bounding box center [28, 279] width 50 height 32
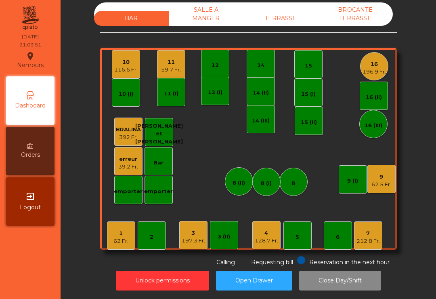
click at [170, 65] on div "11" at bounding box center [171, 62] width 20 height 8
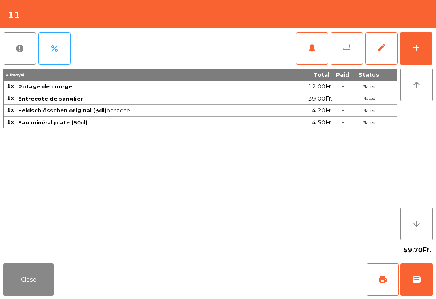
click at [31, 280] on button "Close" at bounding box center [28, 279] width 50 height 32
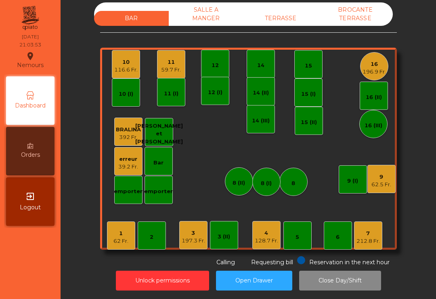
click at [130, 60] on div "10" at bounding box center [125, 62] width 23 height 8
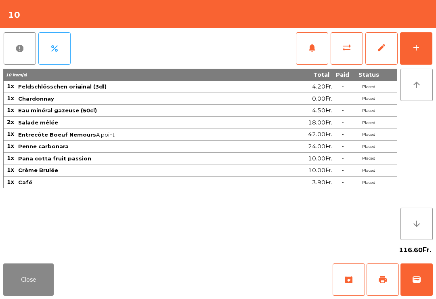
click at [414, 284] on button "wallet" at bounding box center [416, 279] width 32 height 32
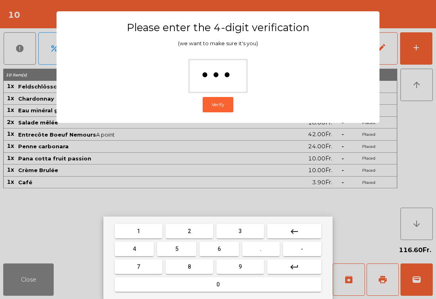
type input "****"
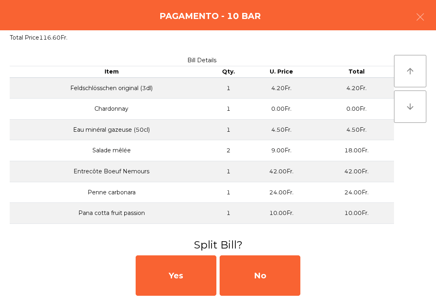
click at [277, 276] on div "No" at bounding box center [260, 275] width 81 height 40
click at [276, 278] on div "MB" at bounding box center [260, 275] width 81 height 40
click at [274, 283] on div "No" at bounding box center [260, 275] width 81 height 40
click at [274, 284] on div "No" at bounding box center [260, 275] width 81 height 40
click at [275, 285] on div "No" at bounding box center [260, 275] width 81 height 40
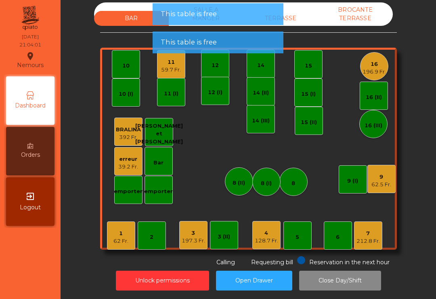
click at [277, 289] on button "Open Drawer" at bounding box center [254, 280] width 76 height 20
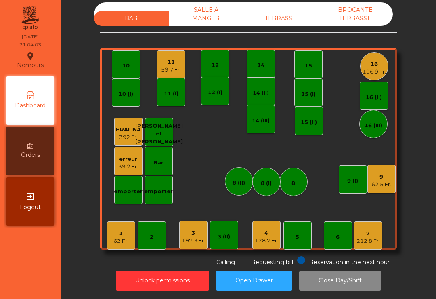
click at [365, 75] on div "196.9 Fr." at bounding box center [373, 72] width 23 height 8
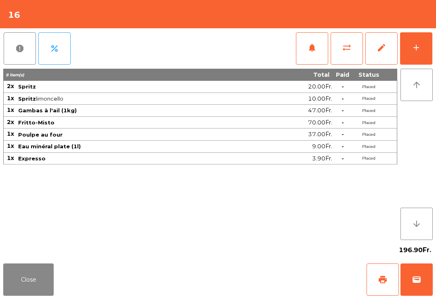
click at [29, 276] on button "Close" at bounding box center [28, 279] width 50 height 32
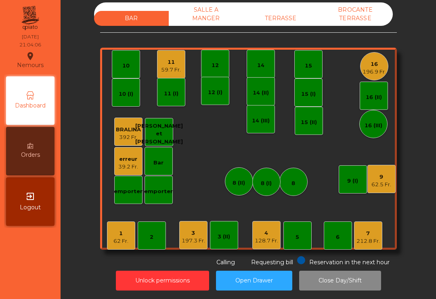
click at [196, 236] on div "3" at bounding box center [193, 233] width 23 height 8
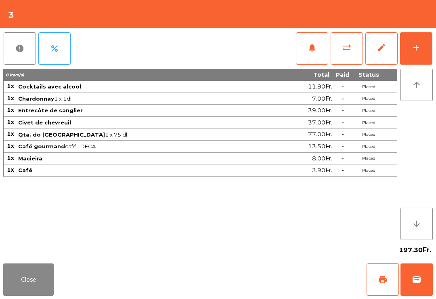
click at [28, 285] on button "Close" at bounding box center [28, 279] width 50 height 32
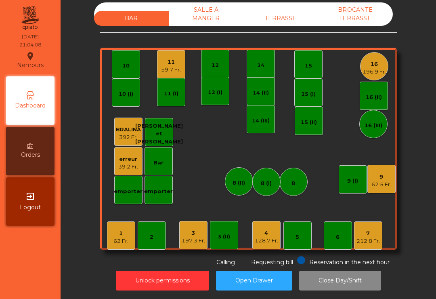
click at [263, 240] on div "128.7 Fr." at bounding box center [266, 241] width 23 height 8
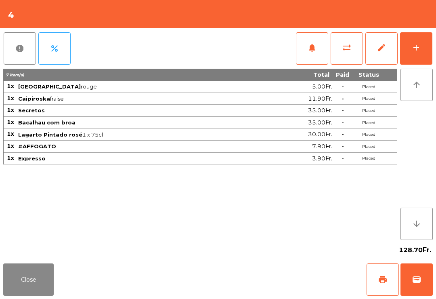
click at [34, 274] on button "Close" at bounding box center [28, 279] width 50 height 32
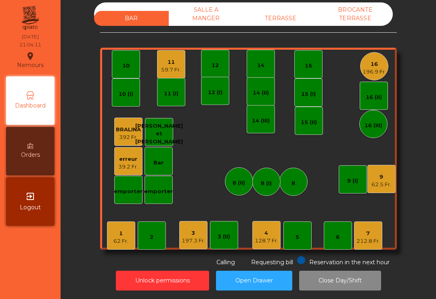
click at [364, 242] on div "212.8 Fr." at bounding box center [367, 241] width 23 height 8
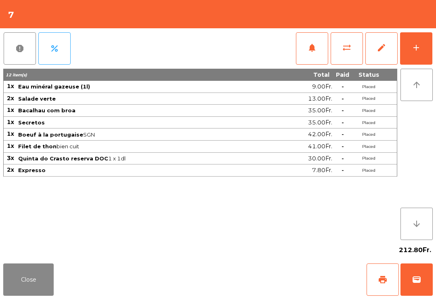
click at [416, 52] on div "add" at bounding box center [416, 48] width 10 height 10
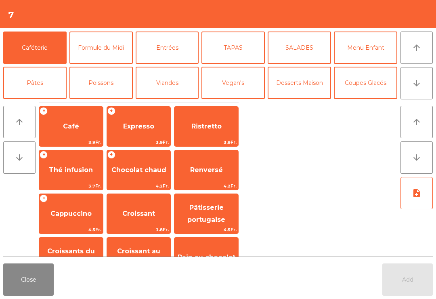
scroll to position [5, 0]
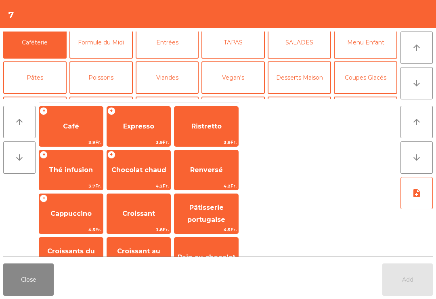
click at [368, 78] on button "Coupes Glacés" at bounding box center [365, 77] width 63 height 32
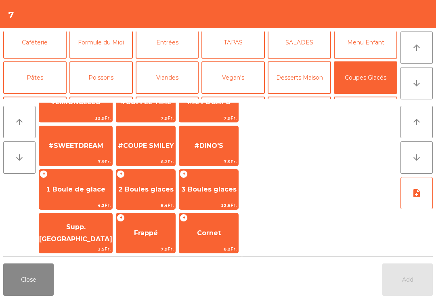
scroll to position [155, 0]
click at [73, 199] on span "1 Boule de glace" at bounding box center [75, 189] width 73 height 22
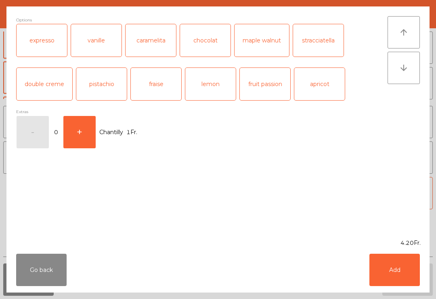
click at [397, 275] on button "Add" at bounding box center [394, 269] width 50 height 32
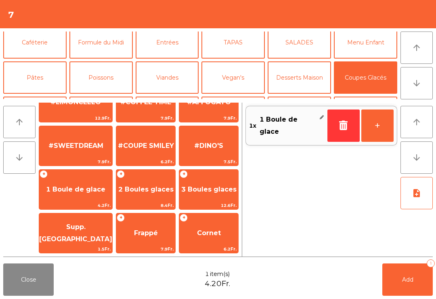
click at [381, 136] on button "+" at bounding box center [377, 125] width 32 height 32
click at [378, 136] on button "+" at bounding box center [377, 125] width 32 height 32
click at [410, 295] on button "Add 3" at bounding box center [407, 279] width 50 height 32
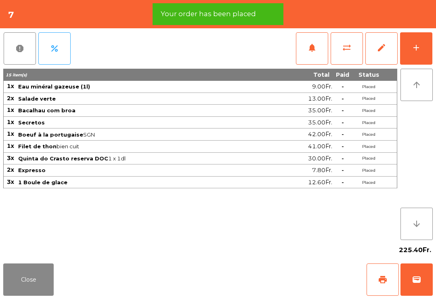
click at [29, 291] on button "Close" at bounding box center [28, 279] width 50 height 32
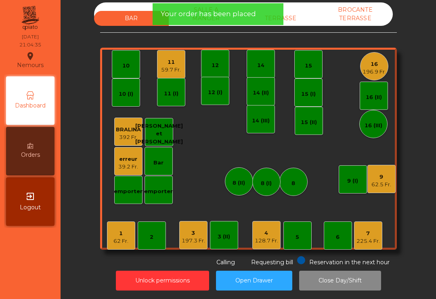
click at [132, 163] on div "39.2 Fr." at bounding box center [128, 167] width 20 height 8
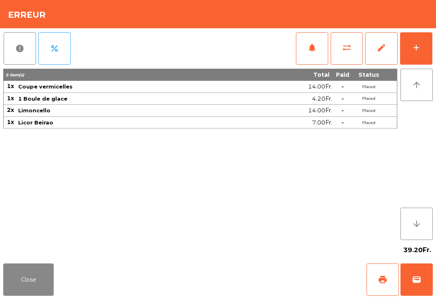
click at [348, 56] on button "sync_alt" at bounding box center [347, 48] width 32 height 32
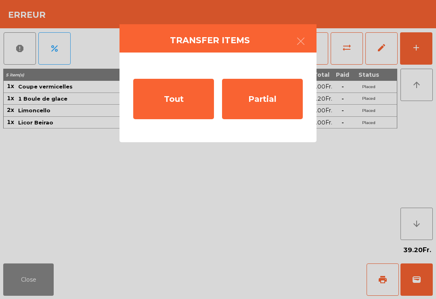
click at [277, 107] on div "Partial" at bounding box center [262, 99] width 81 height 40
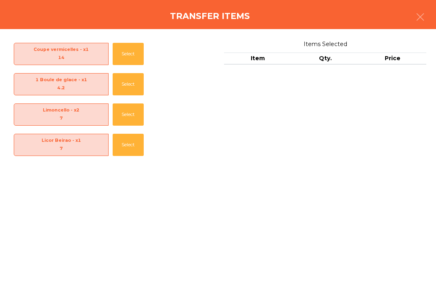
click at [126, 114] on button "Select" at bounding box center [128, 114] width 31 height 22
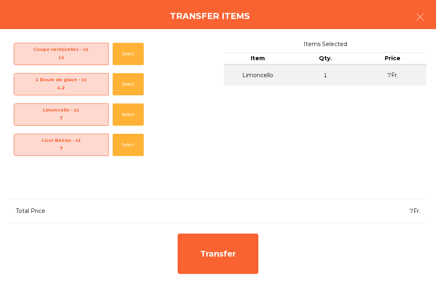
click at [126, 112] on button "Select" at bounding box center [128, 114] width 31 height 22
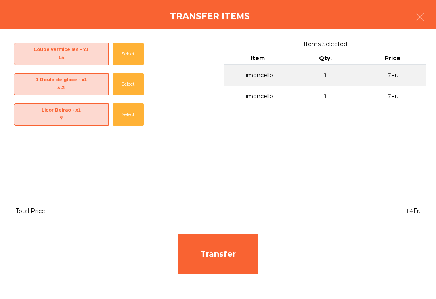
click at [224, 254] on div "Transfer" at bounding box center [218, 253] width 81 height 40
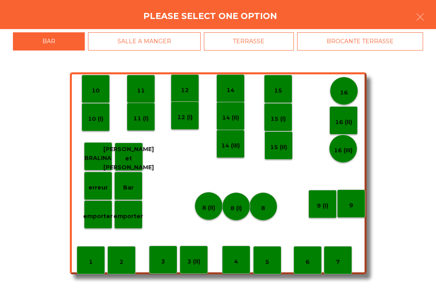
click at [260, 204] on div "8" at bounding box center [263, 206] width 28 height 28
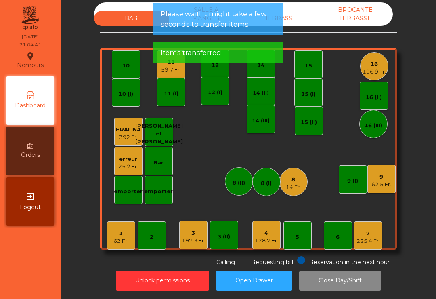
click at [364, 242] on div "225.4 Fr." at bounding box center [367, 241] width 23 height 8
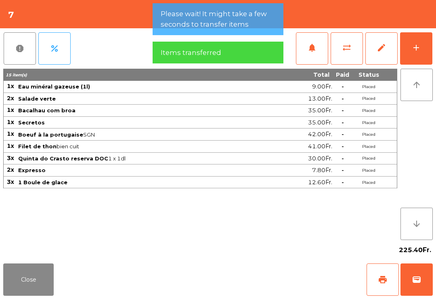
click at [347, 52] on span "sync_alt" at bounding box center [347, 48] width 10 height 10
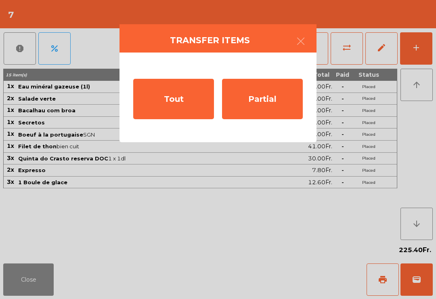
click at [263, 119] on div "Partial" at bounding box center [262, 99] width 81 height 40
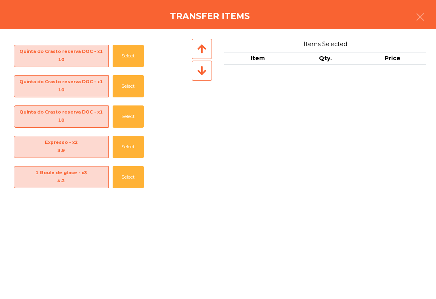
click at [132, 141] on button "Select" at bounding box center [128, 147] width 31 height 22
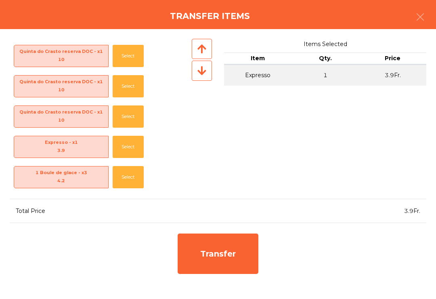
click at [130, 147] on button "Select" at bounding box center [128, 147] width 31 height 22
click at [229, 264] on div "Transfer" at bounding box center [218, 253] width 81 height 40
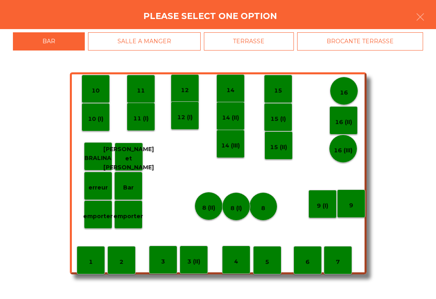
click at [241, 206] on p "8 (I)" at bounding box center [235, 207] width 11 height 9
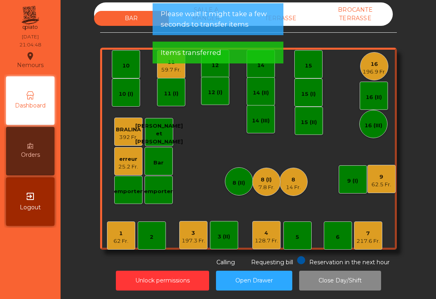
click at [297, 183] on div "14 Fr." at bounding box center [293, 187] width 15 height 8
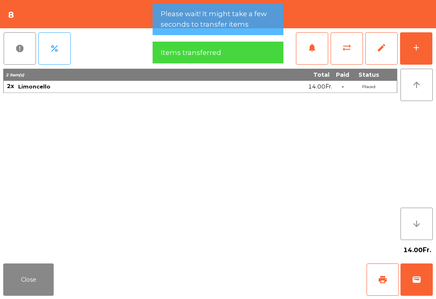
click at [347, 57] on button "sync_alt" at bounding box center [347, 48] width 32 height 32
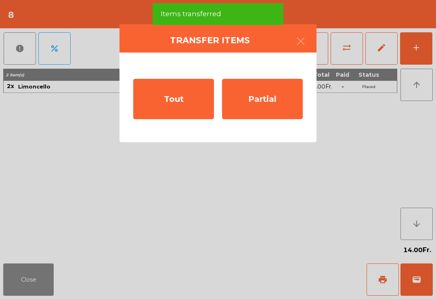
click at [188, 103] on div "Tout" at bounding box center [173, 99] width 81 height 40
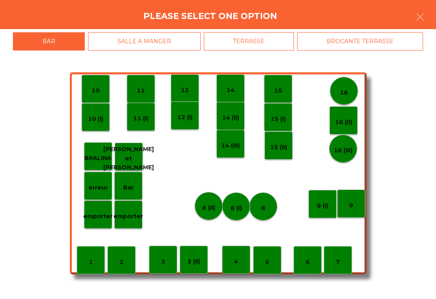
click at [234, 204] on p "8 (I)" at bounding box center [235, 207] width 11 height 9
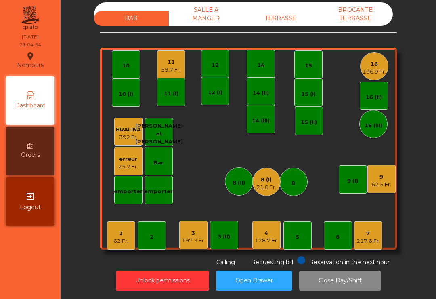
click at [364, 245] on div "7 217.6 Fr." at bounding box center [368, 235] width 28 height 28
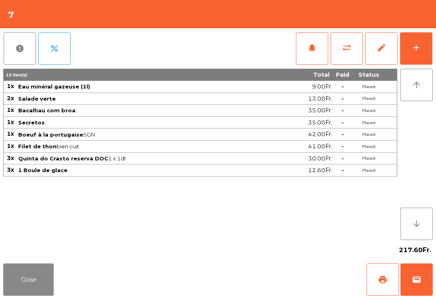
click at [384, 277] on span "print" at bounding box center [383, 279] width 10 height 10
click at [36, 289] on button "Close" at bounding box center [28, 279] width 50 height 32
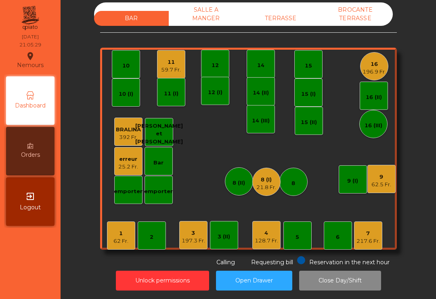
click at [387, 182] on div "62.5 Fr." at bounding box center [381, 184] width 20 height 8
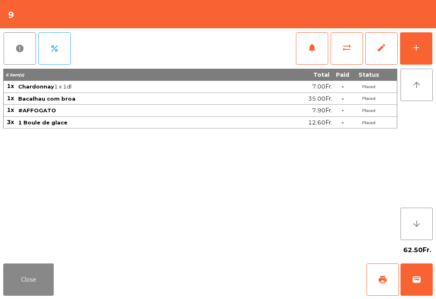
click at [355, 54] on button "sync_alt" at bounding box center [347, 48] width 32 height 32
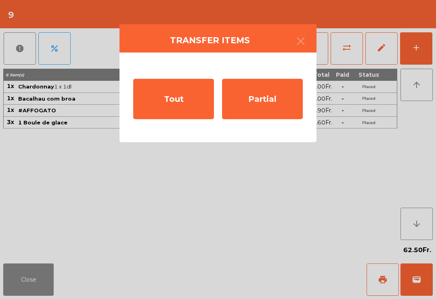
click at [258, 98] on div "Partial" at bounding box center [262, 99] width 81 height 40
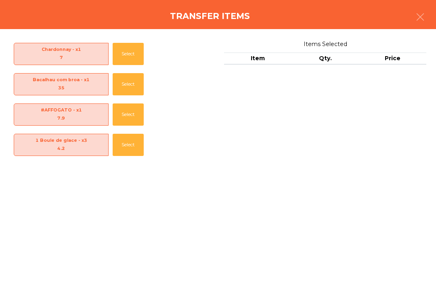
click at [118, 108] on button "Select" at bounding box center [128, 114] width 31 height 22
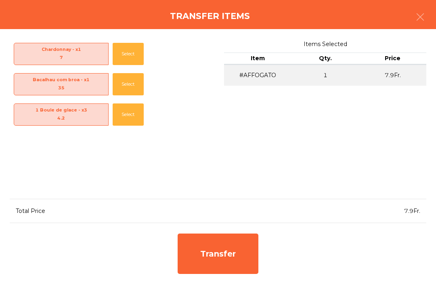
click at [215, 255] on div "Transfer" at bounding box center [218, 253] width 81 height 40
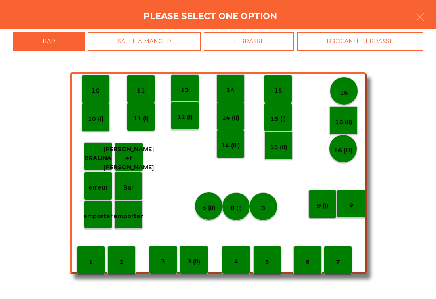
click at [345, 264] on div "7" at bounding box center [338, 260] width 28 height 28
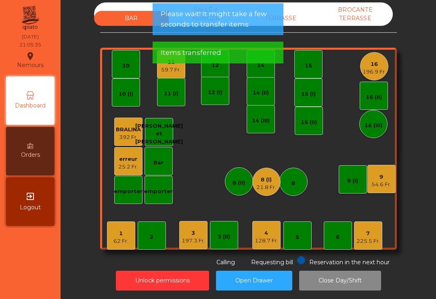
click at [369, 241] on div "225.5 Fr." at bounding box center [367, 241] width 23 height 8
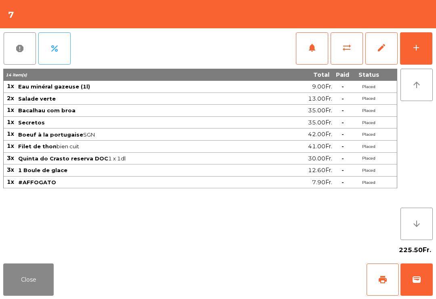
click at [385, 281] on span "print" at bounding box center [383, 279] width 10 height 10
click at [23, 271] on button "Close" at bounding box center [28, 279] width 50 height 32
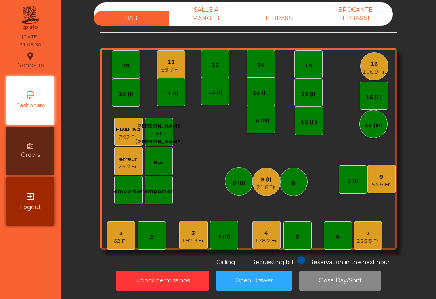
click at [364, 248] on div "7 225.5 Fr." at bounding box center [368, 235] width 28 height 28
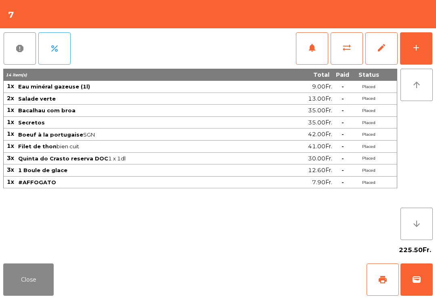
click at [420, 289] on button "wallet" at bounding box center [416, 279] width 32 height 32
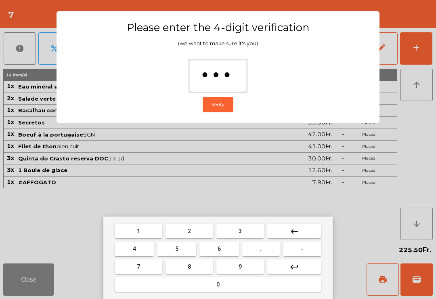
type input "****"
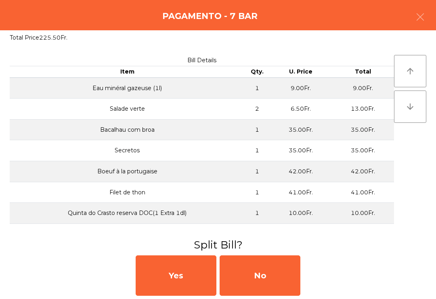
click at [270, 270] on div "No" at bounding box center [260, 275] width 81 height 40
click at [279, 267] on div "No" at bounding box center [260, 275] width 81 height 40
click at [283, 273] on div "No" at bounding box center [260, 275] width 81 height 40
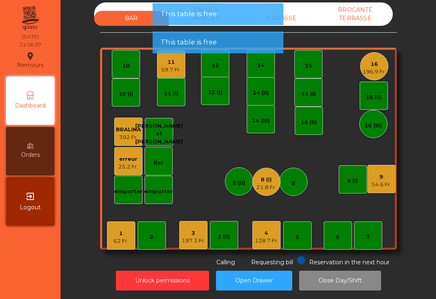
click at [383, 174] on div "9" at bounding box center [381, 177] width 20 height 8
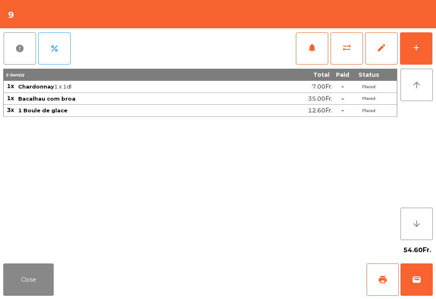
click at [31, 290] on button "Close" at bounding box center [28, 279] width 50 height 32
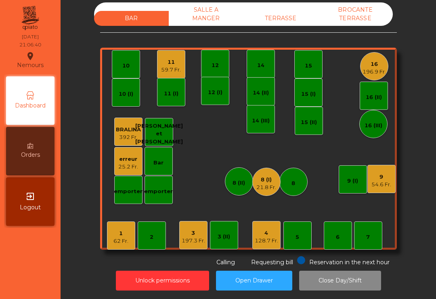
click at [269, 185] on div "21.8 Fr." at bounding box center [266, 187] width 20 height 8
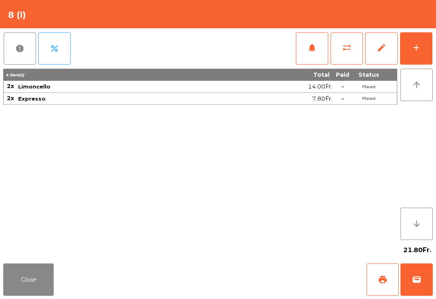
click at [348, 62] on button "sync_alt" at bounding box center [347, 48] width 32 height 32
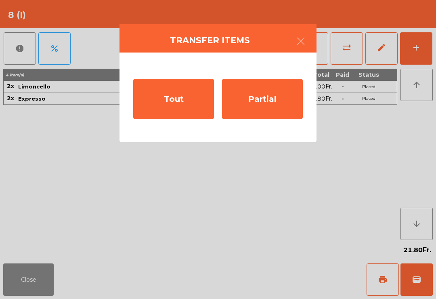
click at [275, 109] on div "Partial" at bounding box center [262, 99] width 81 height 40
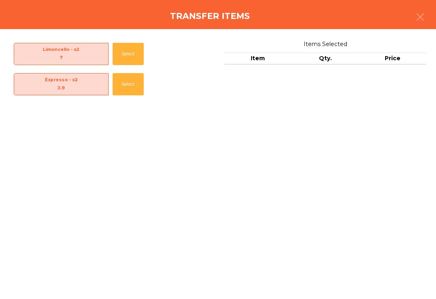
click at [21, 283] on div "Limoncello - x2 7 Select Expresso - x2 3.9 Select Items Selected Item Qty. Price" at bounding box center [218, 164] width 436 height 270
click at [422, 17] on icon "button" at bounding box center [420, 17] width 10 height 10
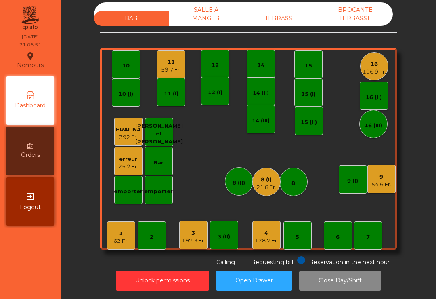
click at [117, 169] on div "erreur 25.2 Fr." at bounding box center [128, 161] width 28 height 28
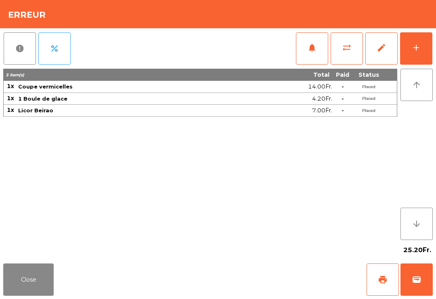
click at [52, 294] on button "Close" at bounding box center [28, 279] width 50 height 32
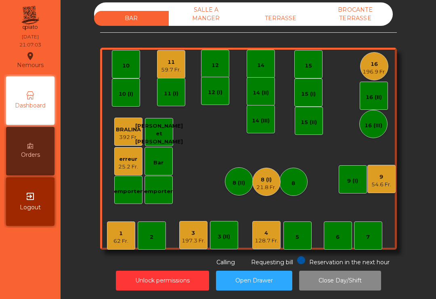
click at [271, 192] on div "8 (I) 21.8 Fr." at bounding box center [266, 182] width 28 height 28
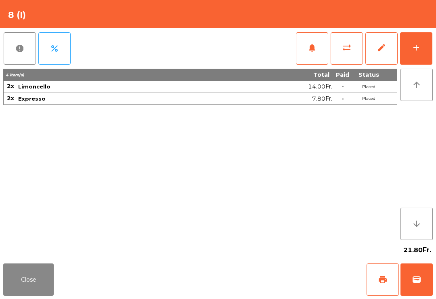
click at [343, 51] on span "sync_alt" at bounding box center [347, 48] width 10 height 10
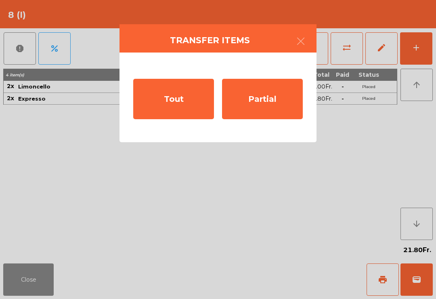
click at [277, 100] on div "Partial" at bounding box center [262, 99] width 81 height 40
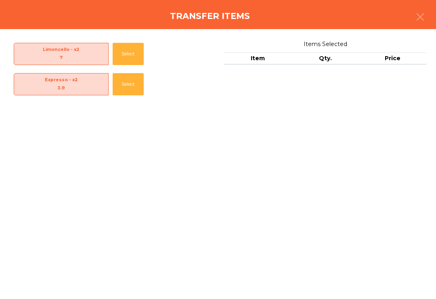
click at [117, 84] on button "Select" at bounding box center [128, 84] width 31 height 22
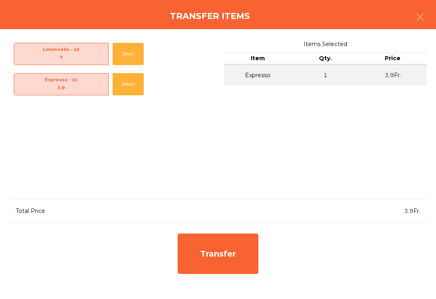
click at [231, 271] on div "Transfer" at bounding box center [218, 253] width 81 height 40
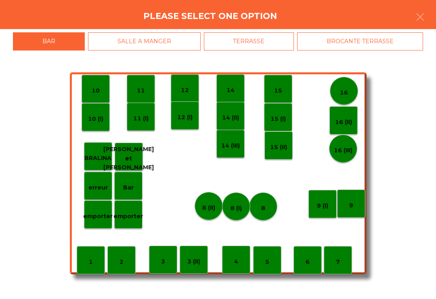
click at [339, 266] on div "7" at bounding box center [338, 260] width 28 height 28
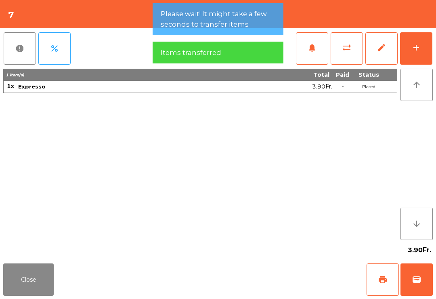
click at [352, 50] on button "sync_alt" at bounding box center [347, 48] width 32 height 32
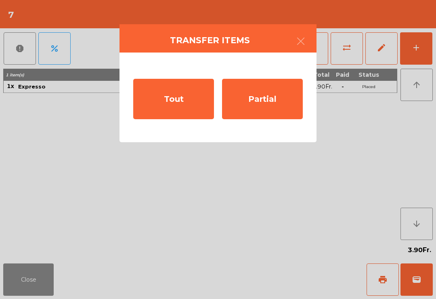
click at [270, 96] on div "Partial" at bounding box center [262, 99] width 81 height 40
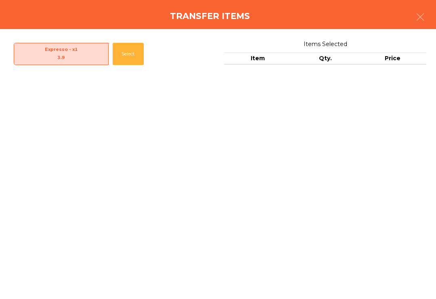
click at [133, 53] on button "Select" at bounding box center [128, 54] width 31 height 22
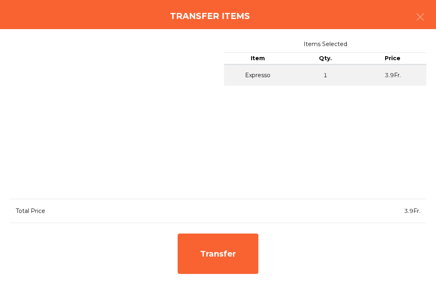
click at [236, 260] on div "Transfer" at bounding box center [218, 253] width 81 height 40
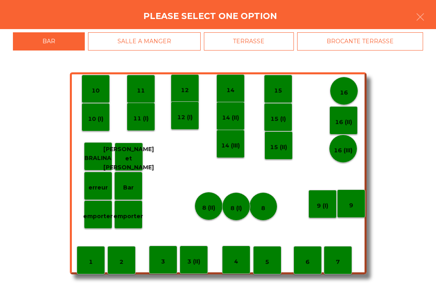
click at [350, 204] on p "9" at bounding box center [351, 205] width 4 height 9
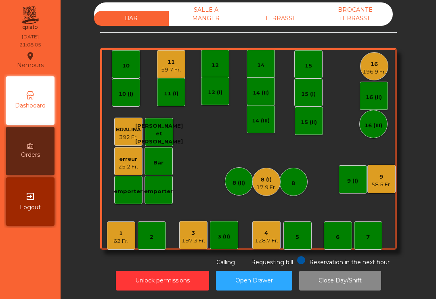
click at [126, 164] on div "25.2 Fr." at bounding box center [128, 167] width 20 height 8
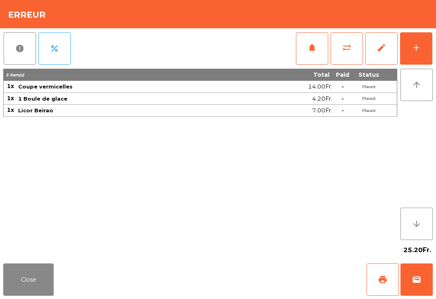
click at [48, 283] on button "Close" at bounding box center [28, 279] width 50 height 32
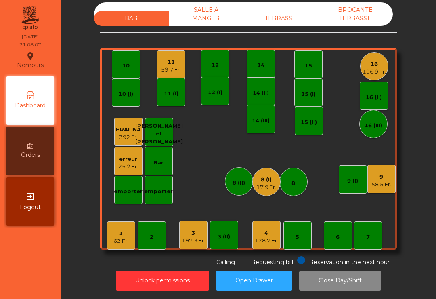
click at [124, 241] on div "62 Fr." at bounding box center [120, 241] width 15 height 8
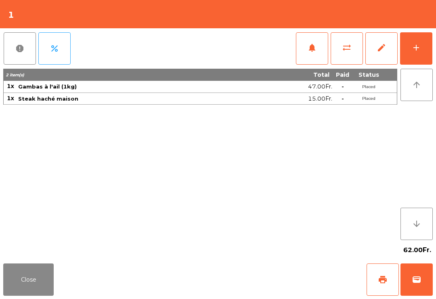
click at [415, 57] on button "add" at bounding box center [416, 48] width 32 height 32
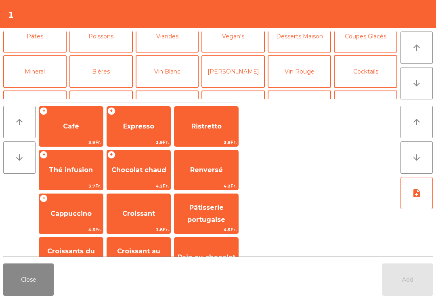
scroll to position [46, 0]
click at [48, 74] on button "Mineral" at bounding box center [34, 71] width 63 height 32
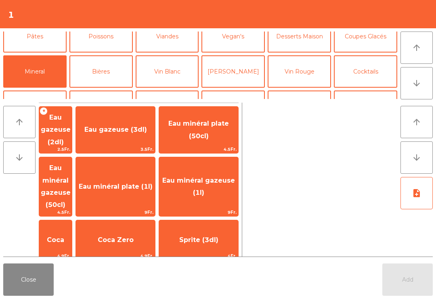
click at [214, 177] on span "Eau minéral gazeuse (1l)" at bounding box center [198, 186] width 73 height 20
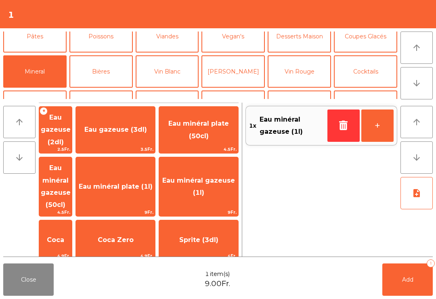
click at [342, 128] on icon "button" at bounding box center [343, 125] width 12 height 10
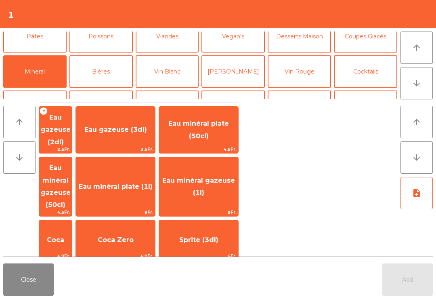
click at [152, 208] on span "9Fr." at bounding box center [115, 212] width 79 height 8
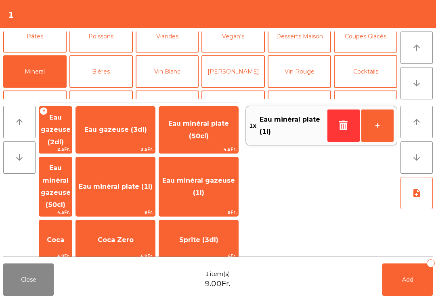
click at [232, 136] on span "Eau minéral plate (50cl)" at bounding box center [198, 130] width 79 height 34
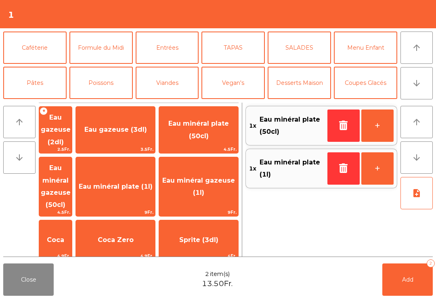
scroll to position [0, 0]
click at [44, 49] on button "Caféterie" at bounding box center [34, 47] width 63 height 32
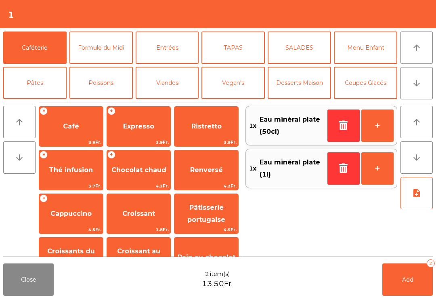
click at [409, 280] on span "Add" at bounding box center [407, 279] width 11 height 7
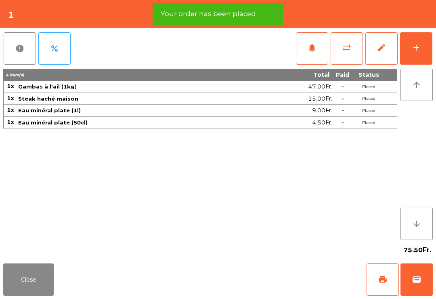
click at [39, 279] on button "Close" at bounding box center [28, 279] width 50 height 32
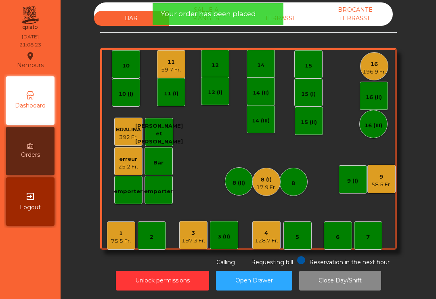
click at [276, 180] on div "8 (I) 17.9 Fr." at bounding box center [266, 182] width 28 height 28
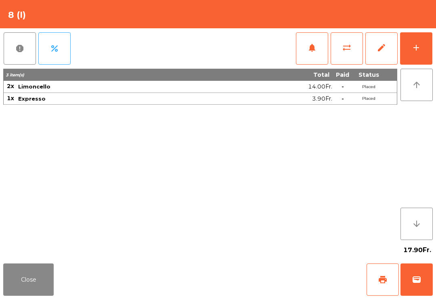
click at [341, 48] on button "sync_alt" at bounding box center [347, 48] width 32 height 32
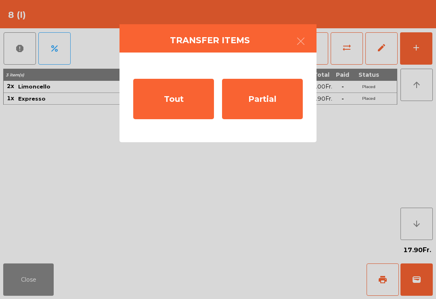
click at [270, 105] on div "Partial" at bounding box center [262, 99] width 81 height 40
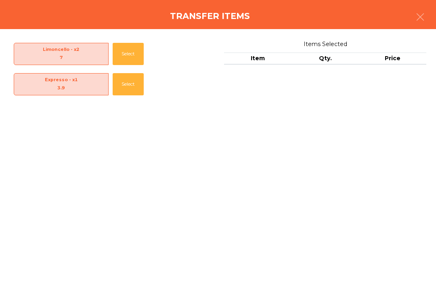
click at [127, 85] on button "Select" at bounding box center [128, 84] width 31 height 22
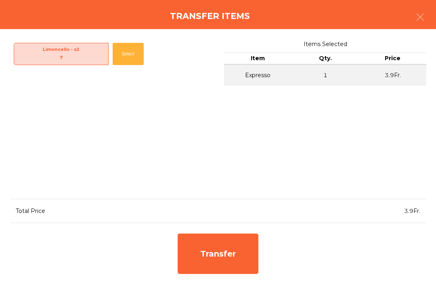
click at [226, 250] on div "Transfer" at bounding box center [218, 253] width 81 height 40
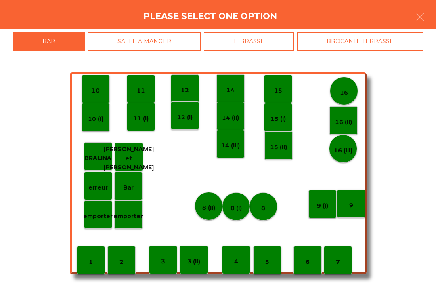
click at [86, 256] on div "1" at bounding box center [91, 260] width 28 height 28
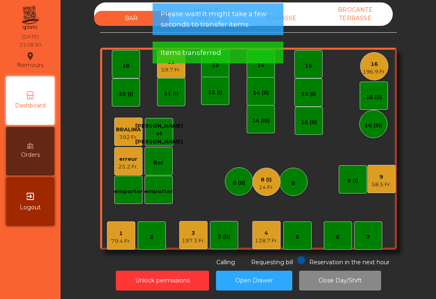
click at [121, 240] on div "79.4 Fr." at bounding box center [121, 241] width 20 height 8
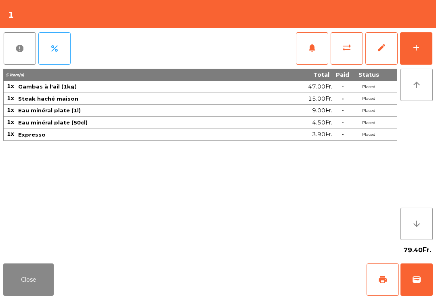
click at [377, 290] on button "print" at bounding box center [382, 279] width 32 height 32
click at [415, 54] on button "add" at bounding box center [416, 48] width 32 height 32
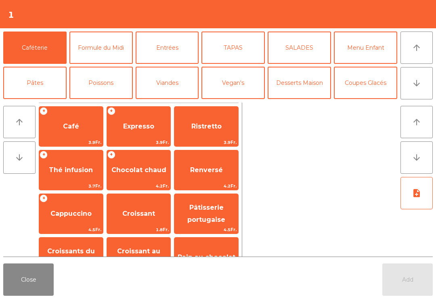
click at [69, 127] on span "Café" at bounding box center [71, 126] width 16 height 8
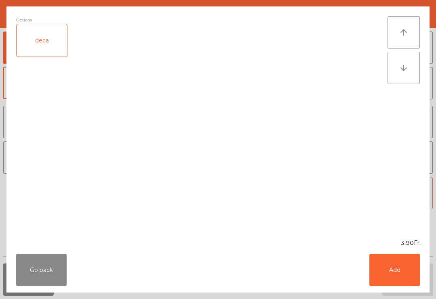
click at [389, 270] on button "Add" at bounding box center [394, 269] width 50 height 32
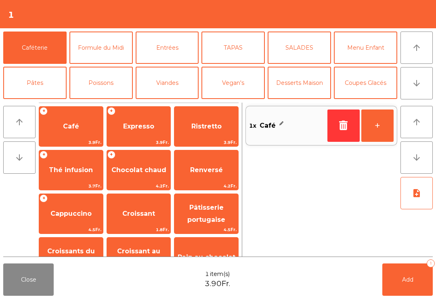
click at [411, 278] on span "Add" at bounding box center [407, 279] width 11 height 7
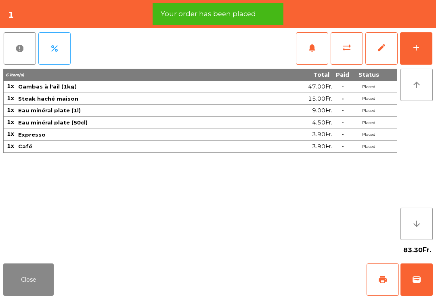
click at [374, 286] on button "print" at bounding box center [382, 279] width 32 height 32
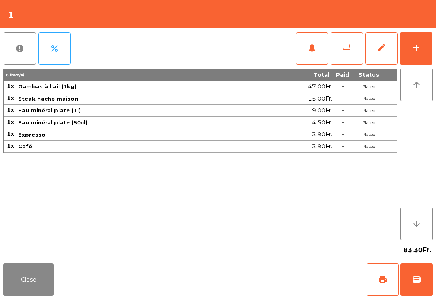
click at [26, 283] on button "Close" at bounding box center [28, 279] width 50 height 32
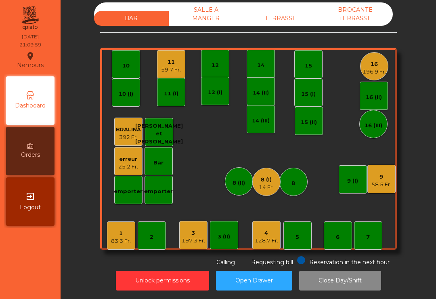
click at [115, 239] on div "83.3 Fr." at bounding box center [121, 241] width 20 height 8
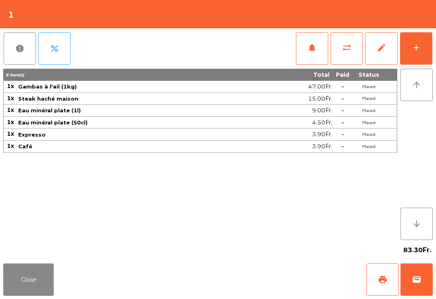
click at [408, 283] on button "wallet" at bounding box center [416, 279] width 32 height 32
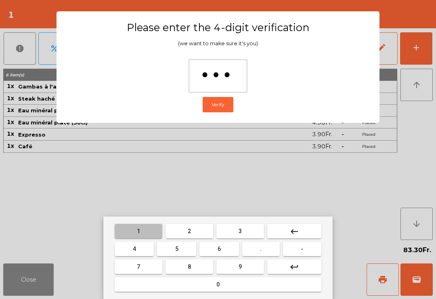
type input "****"
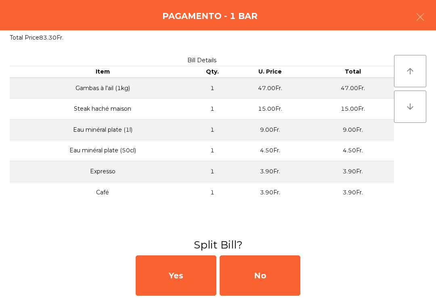
click at [278, 292] on div "No" at bounding box center [260, 275] width 81 height 40
click at [269, 284] on div "No" at bounding box center [260, 275] width 81 height 40
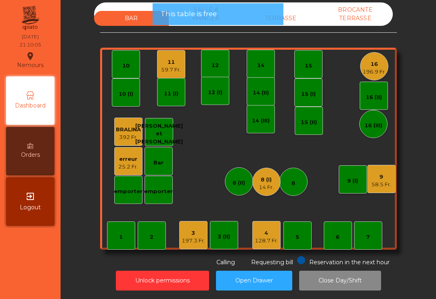
click at [270, 177] on div "8 (I)" at bounding box center [266, 180] width 15 height 8
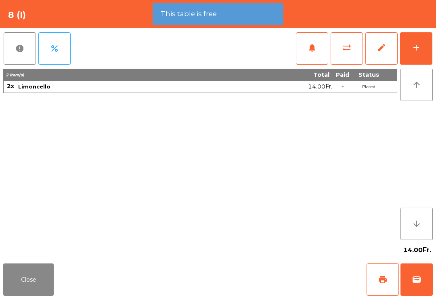
click at [349, 51] on span "sync_alt" at bounding box center [347, 48] width 10 height 10
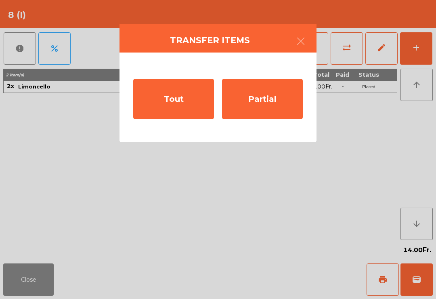
click at [176, 108] on div "Tout" at bounding box center [173, 99] width 81 height 40
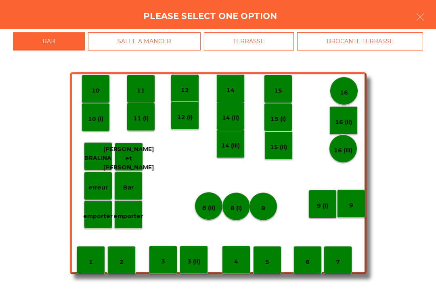
click at [103, 191] on p "erreur" at bounding box center [97, 187] width 19 height 9
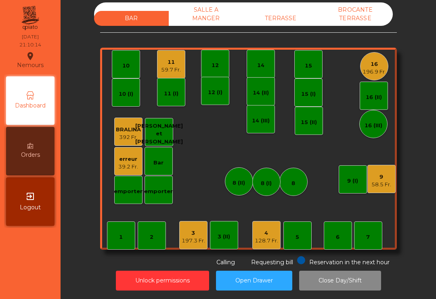
click at [277, 237] on div "128.7 Fr." at bounding box center [266, 241] width 23 height 8
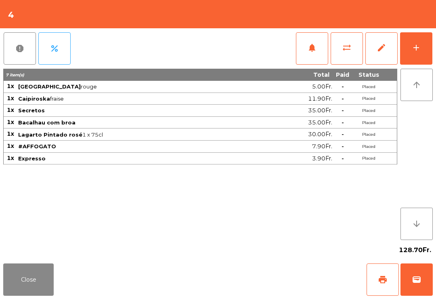
click at [417, 281] on span "wallet" at bounding box center [417, 279] width 10 height 10
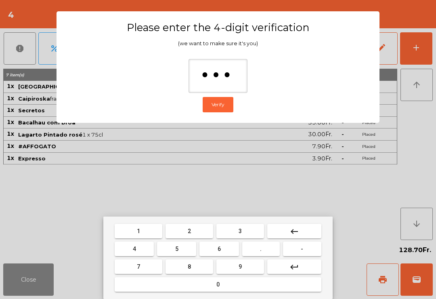
type input "****"
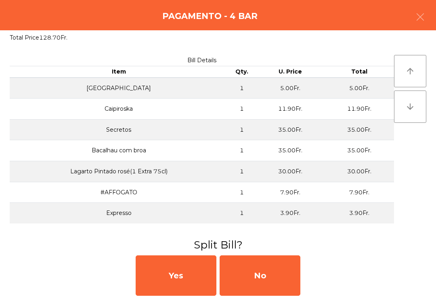
click at [254, 275] on div "No" at bounding box center [260, 275] width 81 height 40
click at [265, 281] on div "No" at bounding box center [260, 275] width 81 height 40
click at [266, 285] on div "No" at bounding box center [260, 275] width 81 height 40
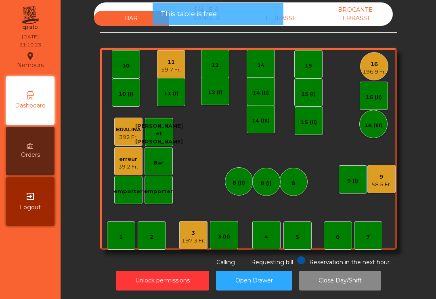
click at [260, 294] on div "BAR SALLE A MANGER TERRASSE BROCANTE TERRASSE 1 2 3 197.3 Fr. 4 5 6 7 8 9 58.5 …" at bounding box center [248, 149] width 375 height 299
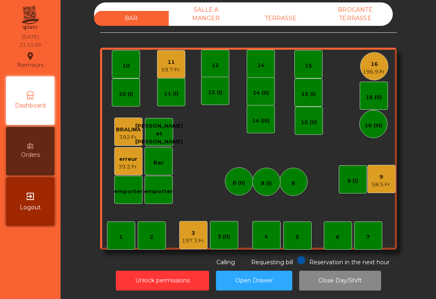
click at [380, 72] on div "196.9 Fr." at bounding box center [373, 72] width 23 height 8
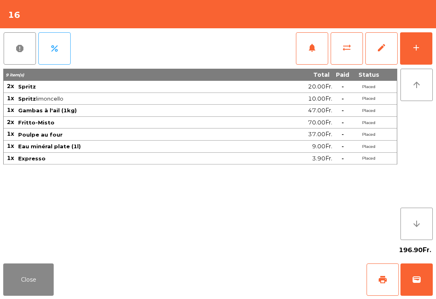
click at [411, 295] on button "wallet" at bounding box center [416, 279] width 32 height 32
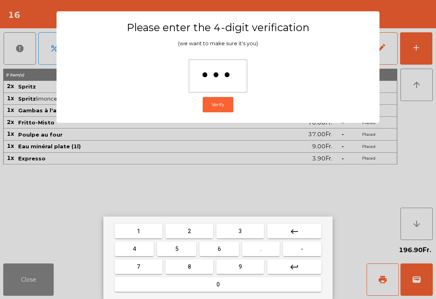
type input "****"
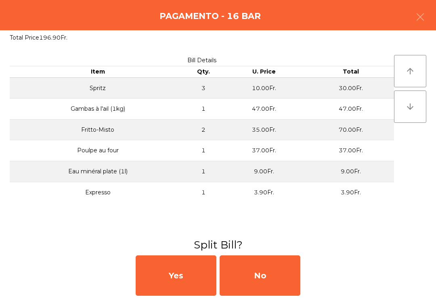
click at [283, 274] on div "No" at bounding box center [260, 275] width 81 height 40
click at [286, 282] on div "MB" at bounding box center [260, 275] width 81 height 40
click at [274, 272] on button "Open Drawer" at bounding box center [254, 280] width 76 height 20
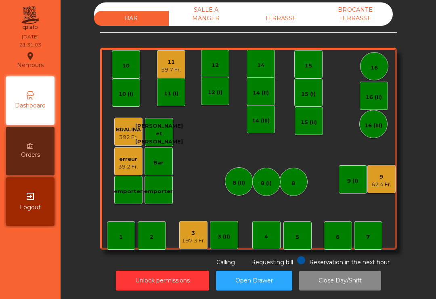
click at [130, 166] on div "39.2 Fr." at bounding box center [128, 167] width 20 height 8
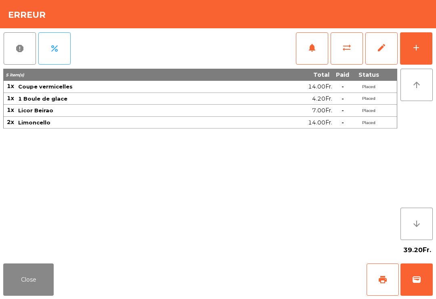
click at [40, 283] on button "Close" at bounding box center [28, 279] width 50 height 32
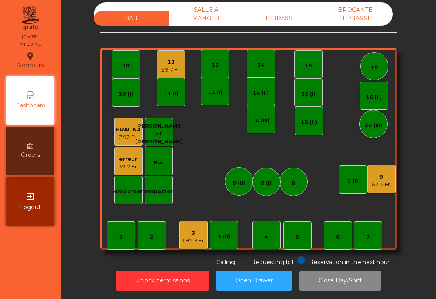
click at [387, 184] on div "62.4 Fr." at bounding box center [381, 184] width 20 height 8
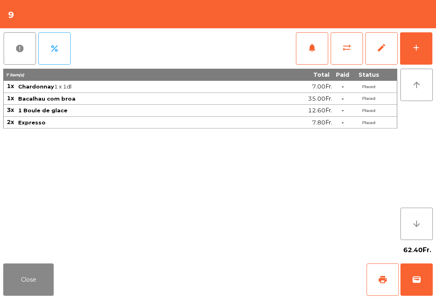
click at [339, 44] on button "sync_alt" at bounding box center [347, 48] width 32 height 32
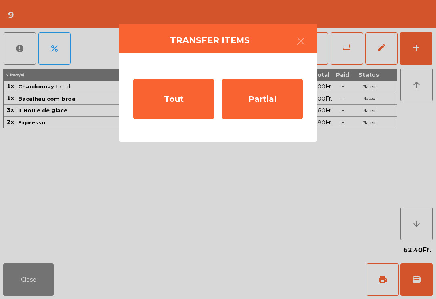
click at [303, 34] on button "button" at bounding box center [300, 42] width 23 height 24
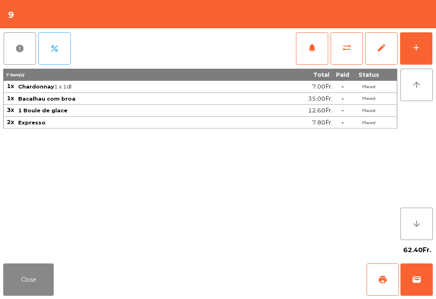
click at [345, 52] on span "sync_alt" at bounding box center [347, 48] width 10 height 10
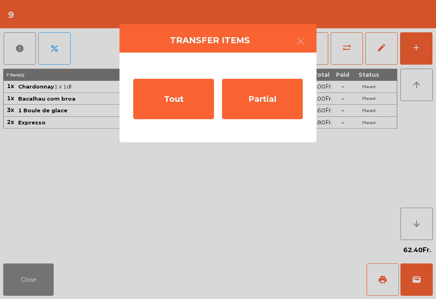
click at [276, 102] on div "Partial" at bounding box center [262, 99] width 81 height 40
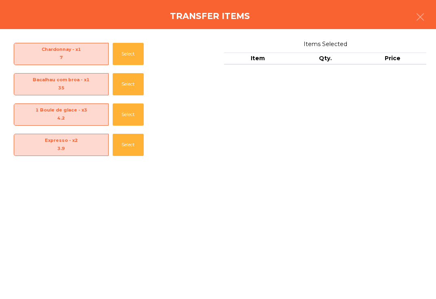
click at [125, 111] on button "Select" at bounding box center [128, 114] width 31 height 22
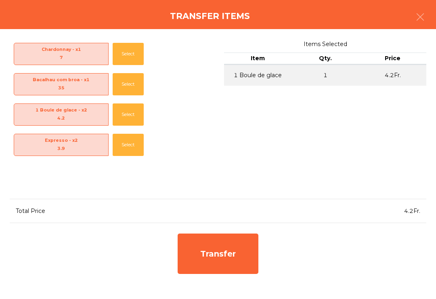
click at [126, 105] on button "Select" at bounding box center [128, 114] width 31 height 22
click at [125, 110] on button "Select" at bounding box center [128, 114] width 31 height 22
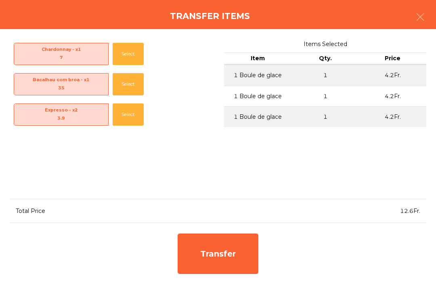
click at [227, 253] on div "Transfer" at bounding box center [218, 253] width 81 height 40
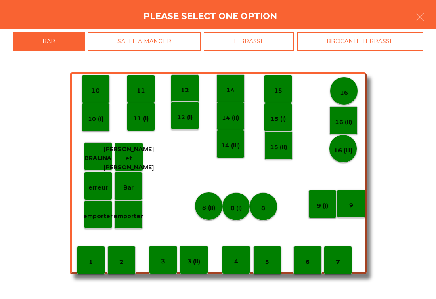
click at [249, 203] on div "8 (I)" at bounding box center [236, 206] width 28 height 28
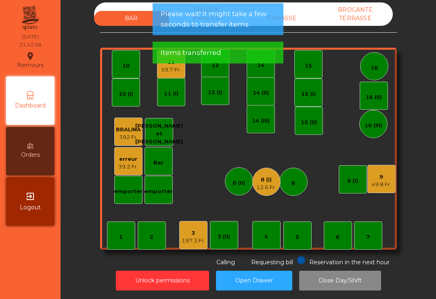
click at [261, 178] on div "8 (I)" at bounding box center [266, 180] width 20 height 8
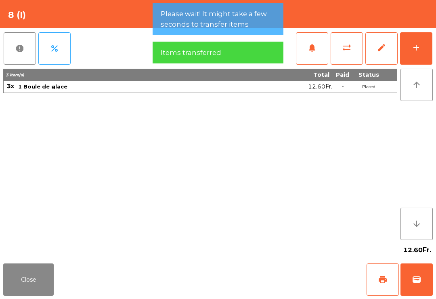
click at [415, 285] on button "wallet" at bounding box center [416, 279] width 32 height 32
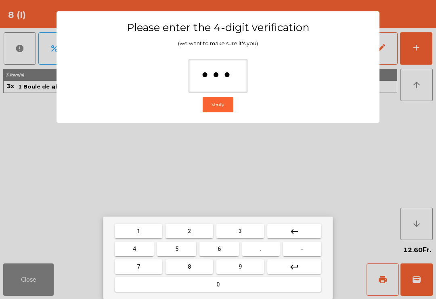
type input "****"
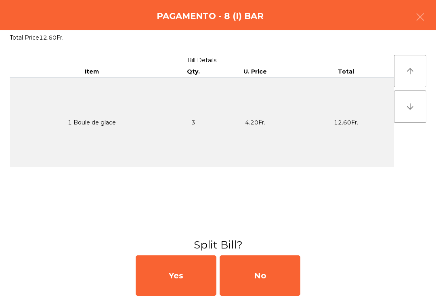
click at [292, 272] on div "No" at bounding box center [260, 275] width 81 height 40
click at [283, 274] on div "No" at bounding box center [260, 275] width 81 height 40
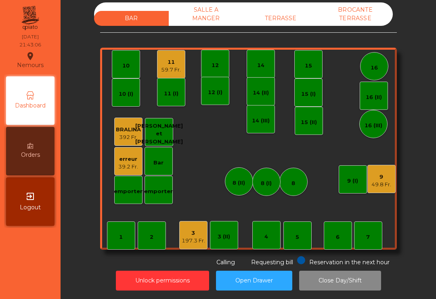
click at [383, 182] on div "49.8 Fr." at bounding box center [381, 184] width 20 height 8
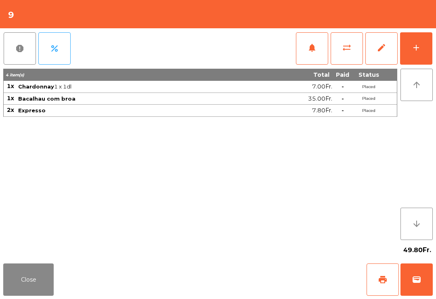
click at [425, 41] on button "add" at bounding box center [416, 48] width 32 height 32
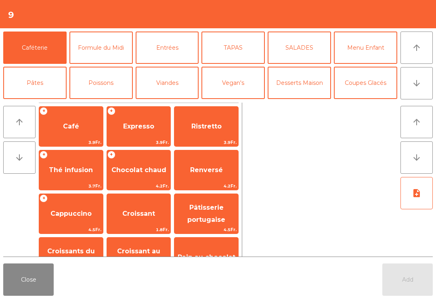
click at [416, 86] on icon "arrow_downward" at bounding box center [417, 83] width 10 height 10
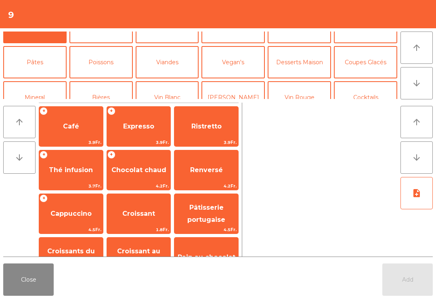
scroll to position [70, 0]
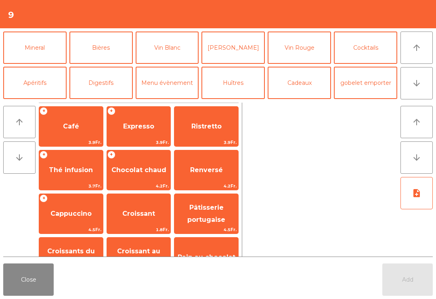
click at [49, 49] on button "Mineral" at bounding box center [34, 47] width 63 height 32
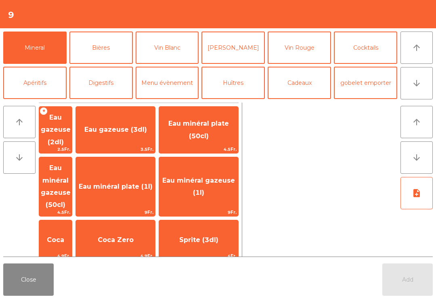
click at [184, 48] on button "Vin Blanc" at bounding box center [167, 47] width 63 height 32
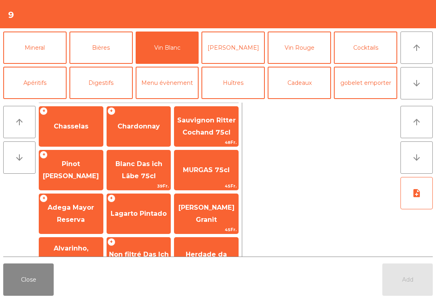
click at [134, 133] on span "Chardonnay" at bounding box center [139, 126] width 64 height 22
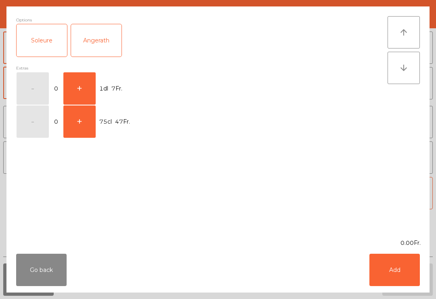
click at [89, 82] on button "+" at bounding box center [79, 88] width 32 height 32
click at [387, 256] on button "Add" at bounding box center [394, 269] width 50 height 32
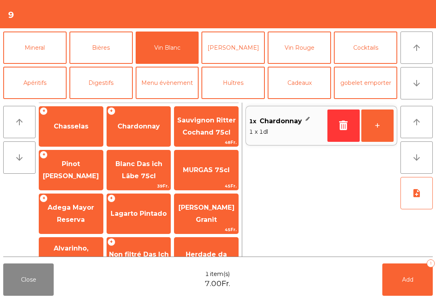
click at [404, 274] on button "Add 1" at bounding box center [407, 279] width 50 height 32
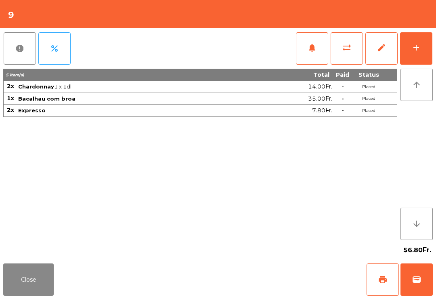
click at [25, 280] on button "Close" at bounding box center [28, 279] width 50 height 32
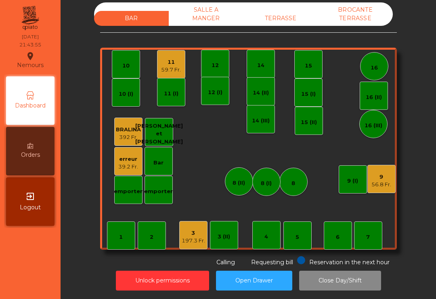
click at [176, 66] on div "59.7 Fr." at bounding box center [171, 70] width 20 height 8
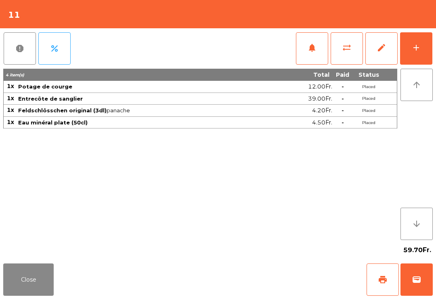
click at [424, 292] on button "wallet" at bounding box center [416, 279] width 32 height 32
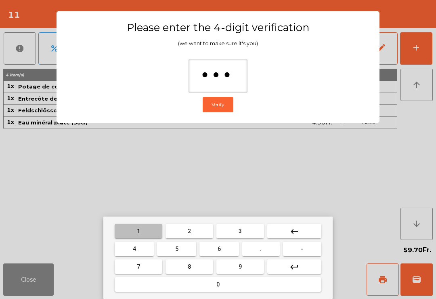
type input "****"
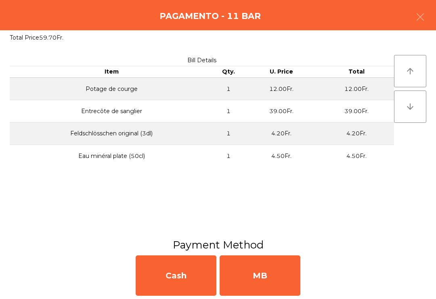
click at [259, 276] on div "MB" at bounding box center [260, 275] width 81 height 40
click at [261, 281] on div "No" at bounding box center [260, 275] width 81 height 40
click at [262, 283] on div "No" at bounding box center [260, 275] width 81 height 40
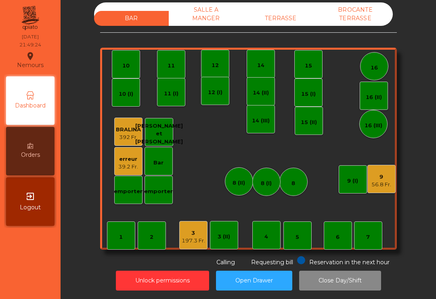
click at [203, 231] on div "3" at bounding box center [193, 233] width 23 height 8
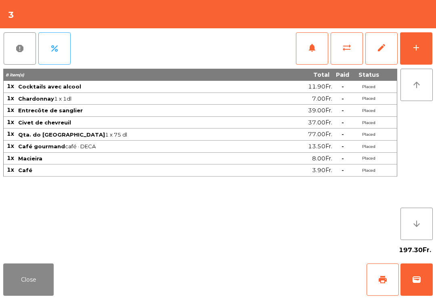
click at [385, 272] on button "print" at bounding box center [382, 279] width 32 height 32
